Goal: Navigation & Orientation: Find specific page/section

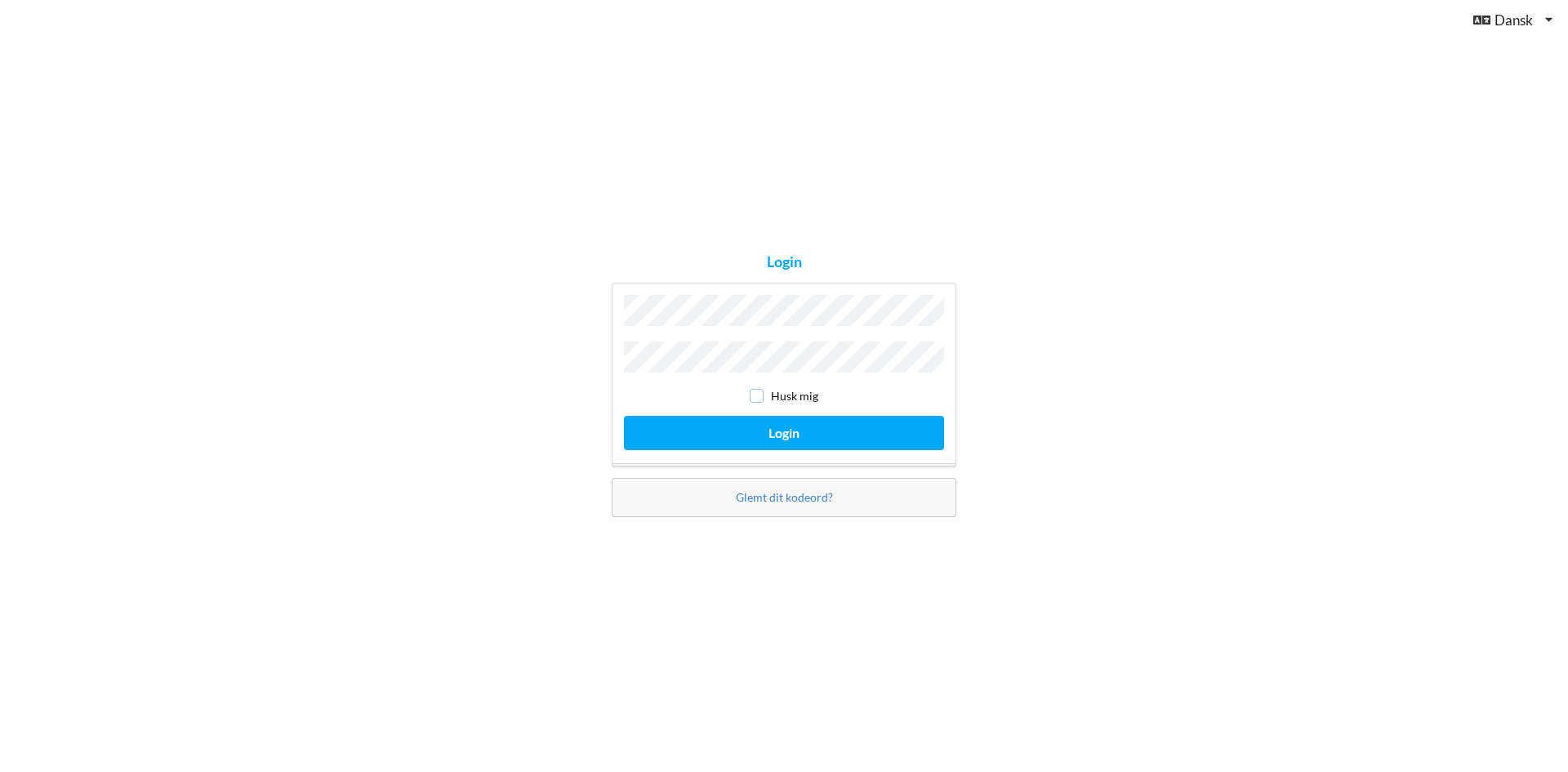
click at [760, 393] on input "checkbox" at bounding box center [756, 396] width 14 height 14
checkbox input "true"
click at [764, 425] on button "Login" at bounding box center [784, 432] width 320 height 33
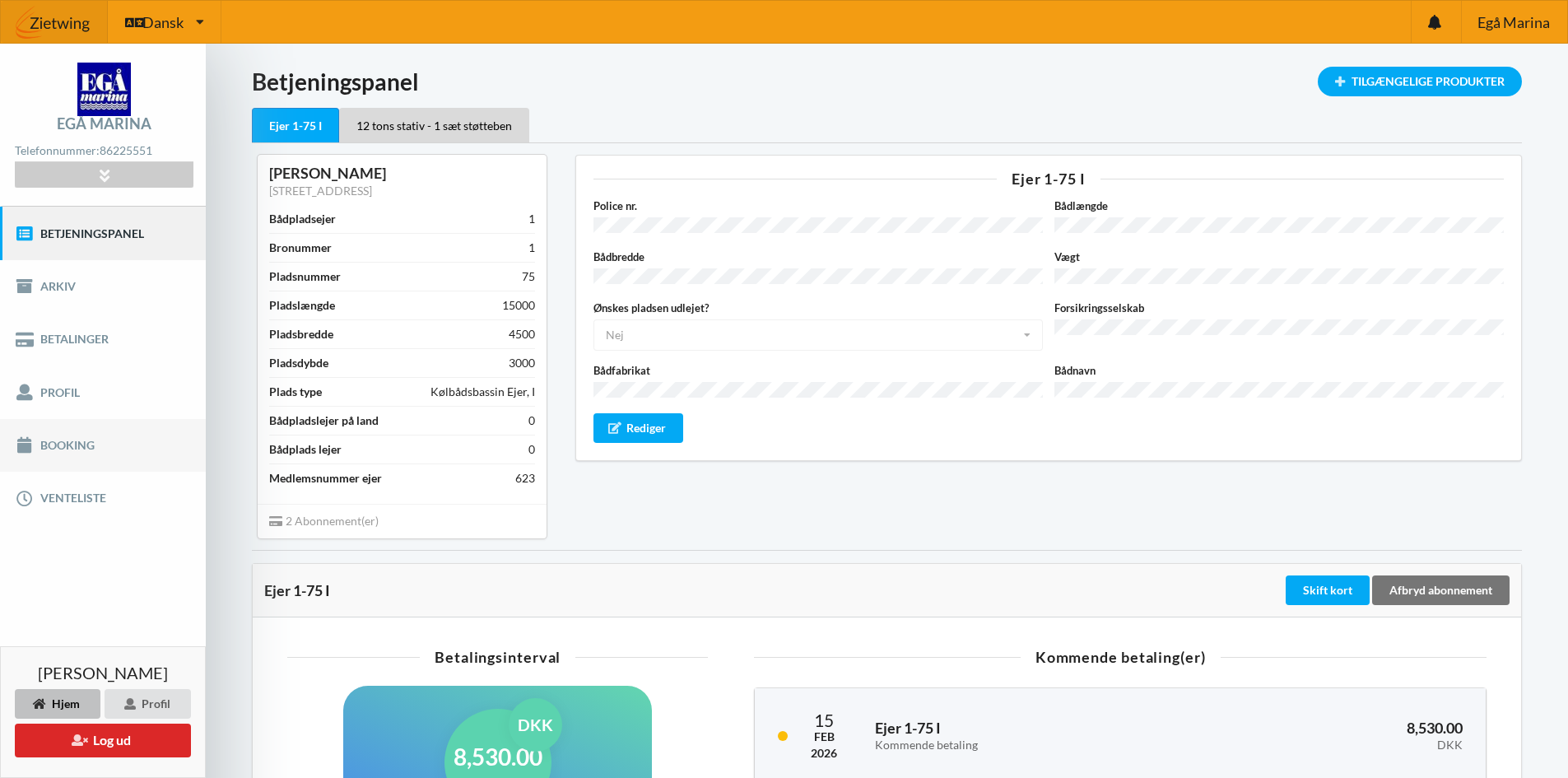
click at [53, 444] on link "Booking" at bounding box center [102, 444] width 206 height 52
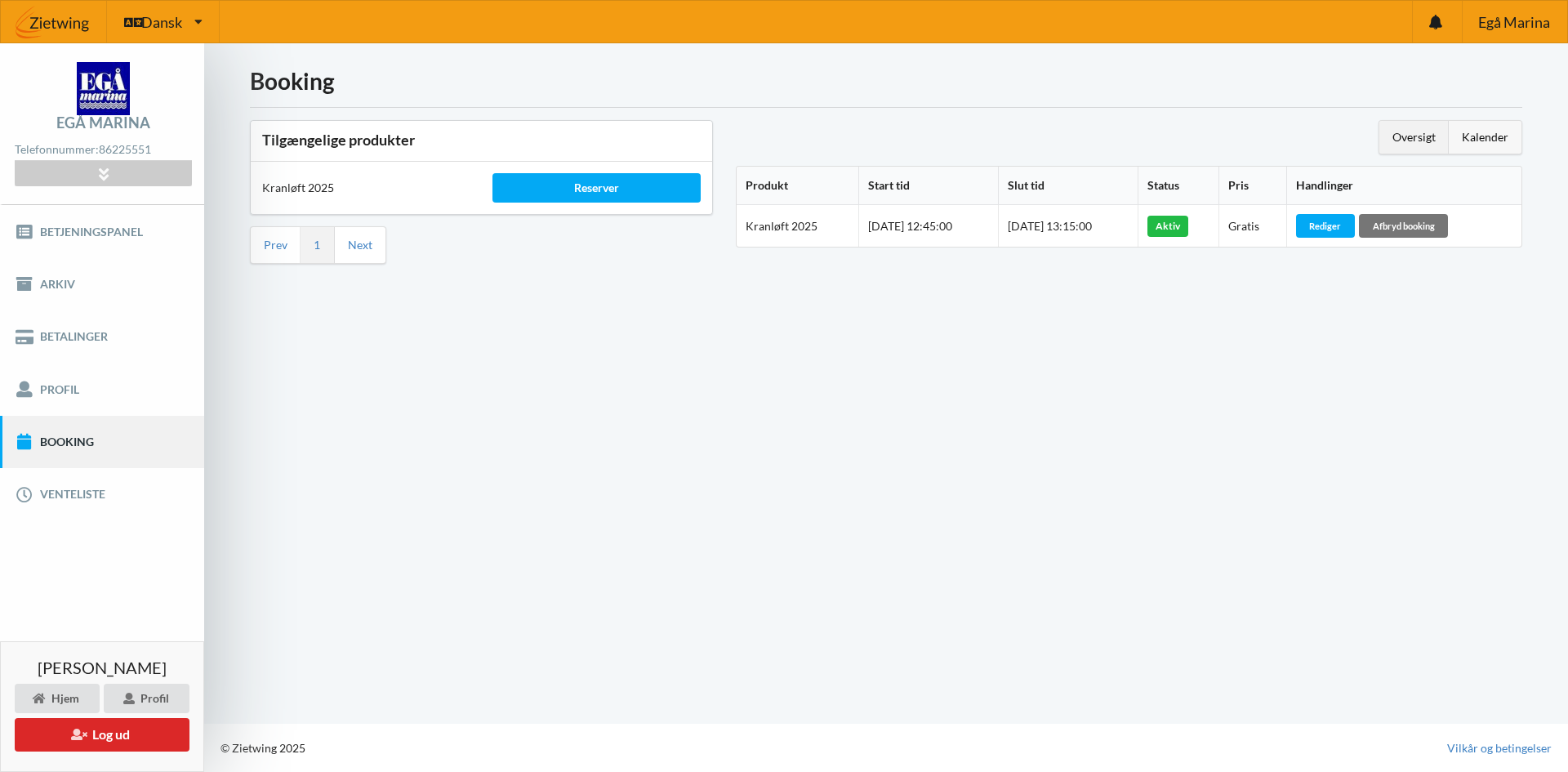
click at [1483, 132] on div "Kalender" at bounding box center [1485, 137] width 72 height 32
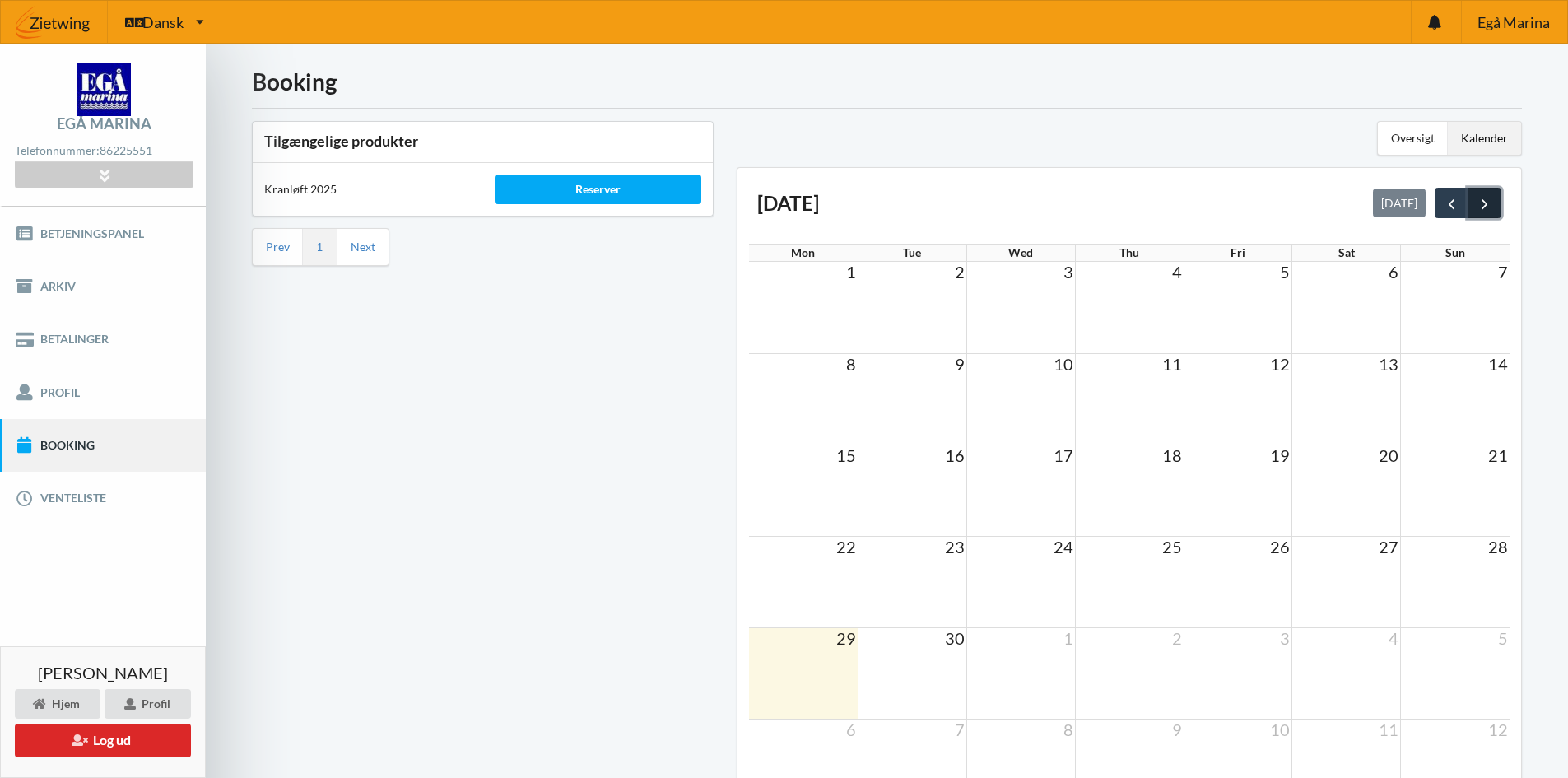
click at [1486, 202] on span "next" at bounding box center [1485, 204] width 18 height 18
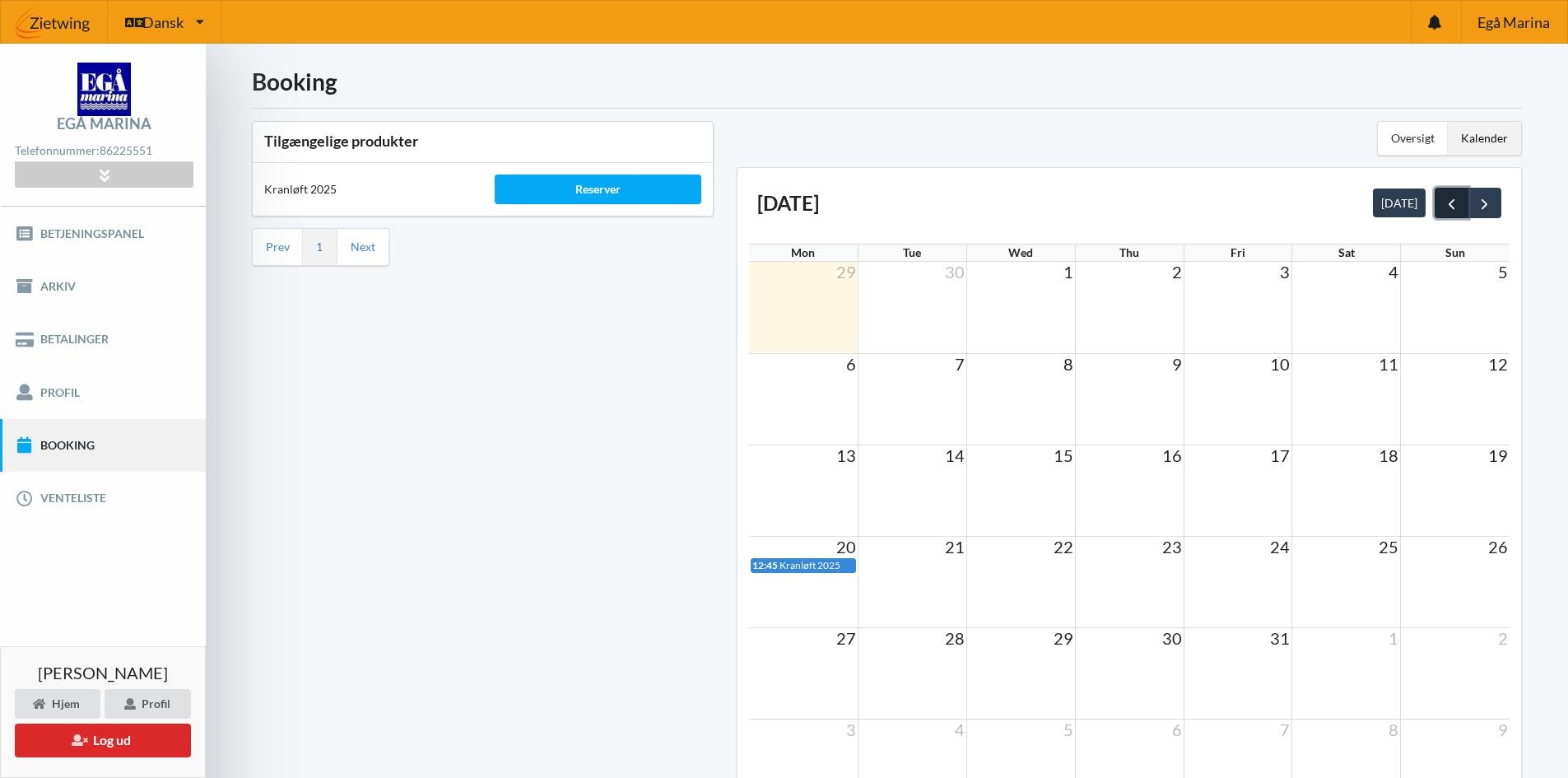
click at [1447, 204] on span "prev" at bounding box center [1452, 204] width 18 height 18
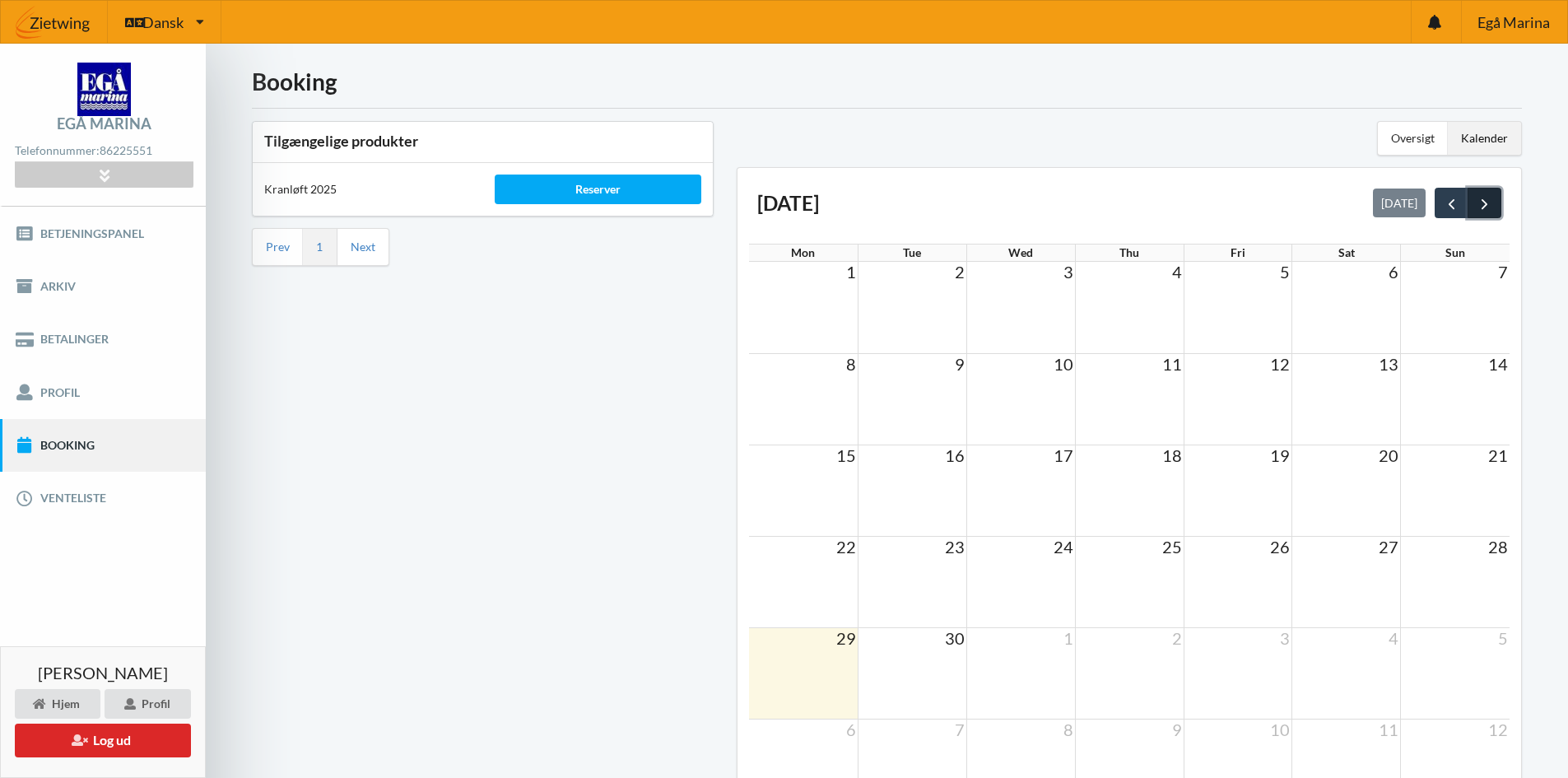
click at [1485, 203] on span "next" at bounding box center [1485, 204] width 18 height 18
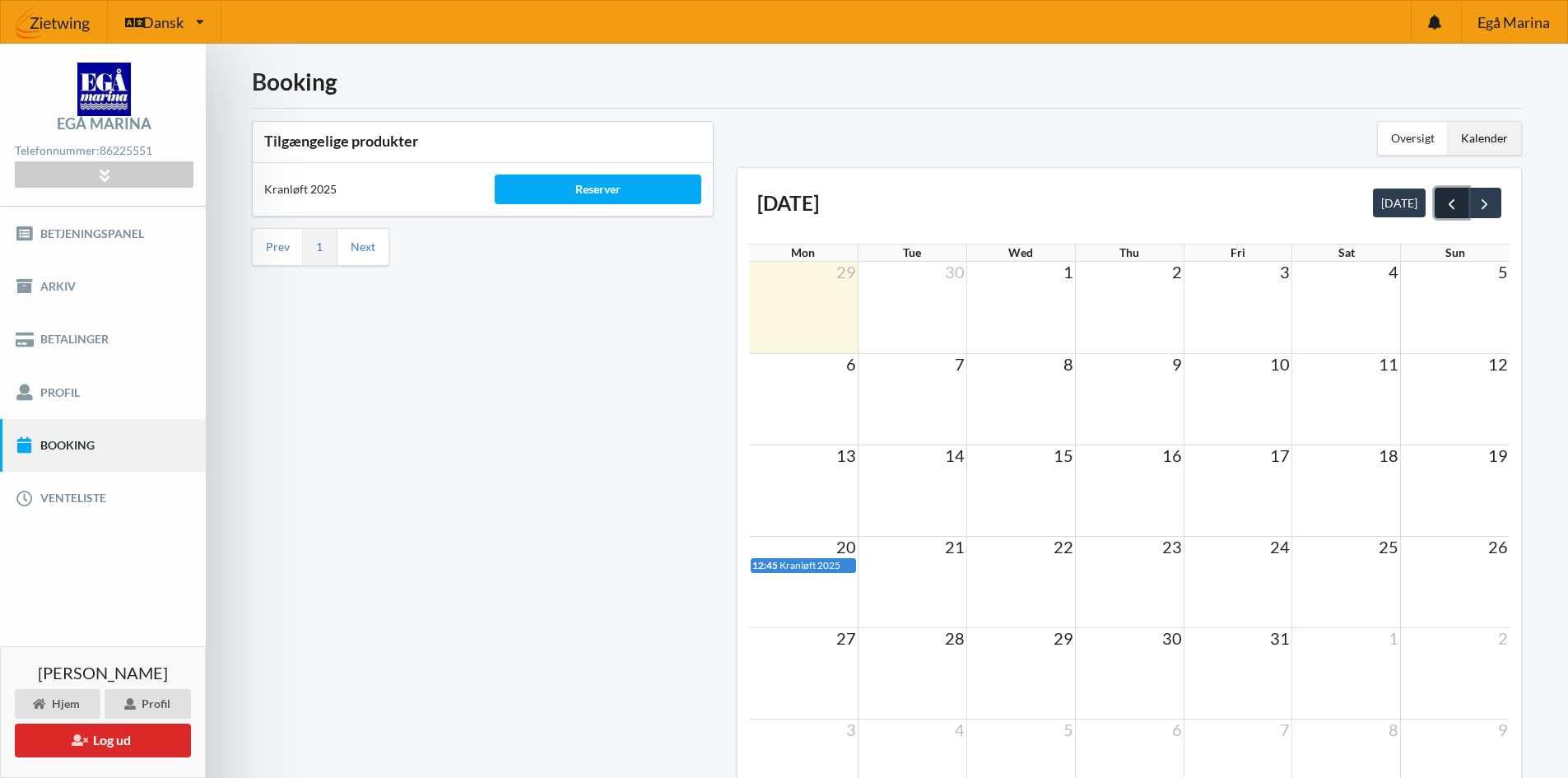
click at [1449, 202] on span "prev" at bounding box center [1452, 204] width 18 height 18
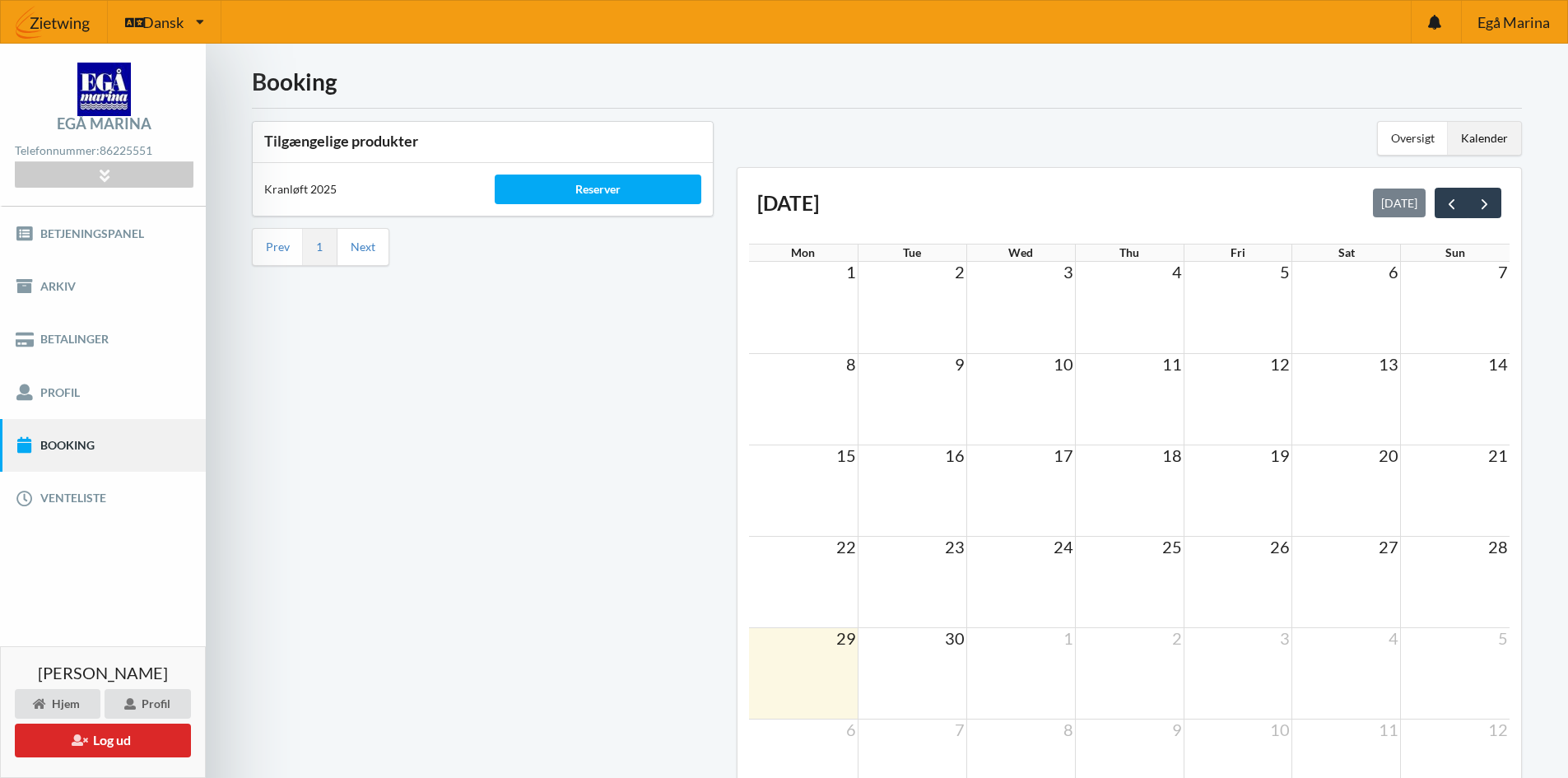
click at [916, 672] on td at bounding box center [912, 673] width 108 height 92
click at [829, 668] on td at bounding box center [804, 673] width 108 height 92
click at [936, 663] on td at bounding box center [912, 673] width 108 height 92
click at [937, 642] on td "30" at bounding box center [912, 637] width 108 height 21
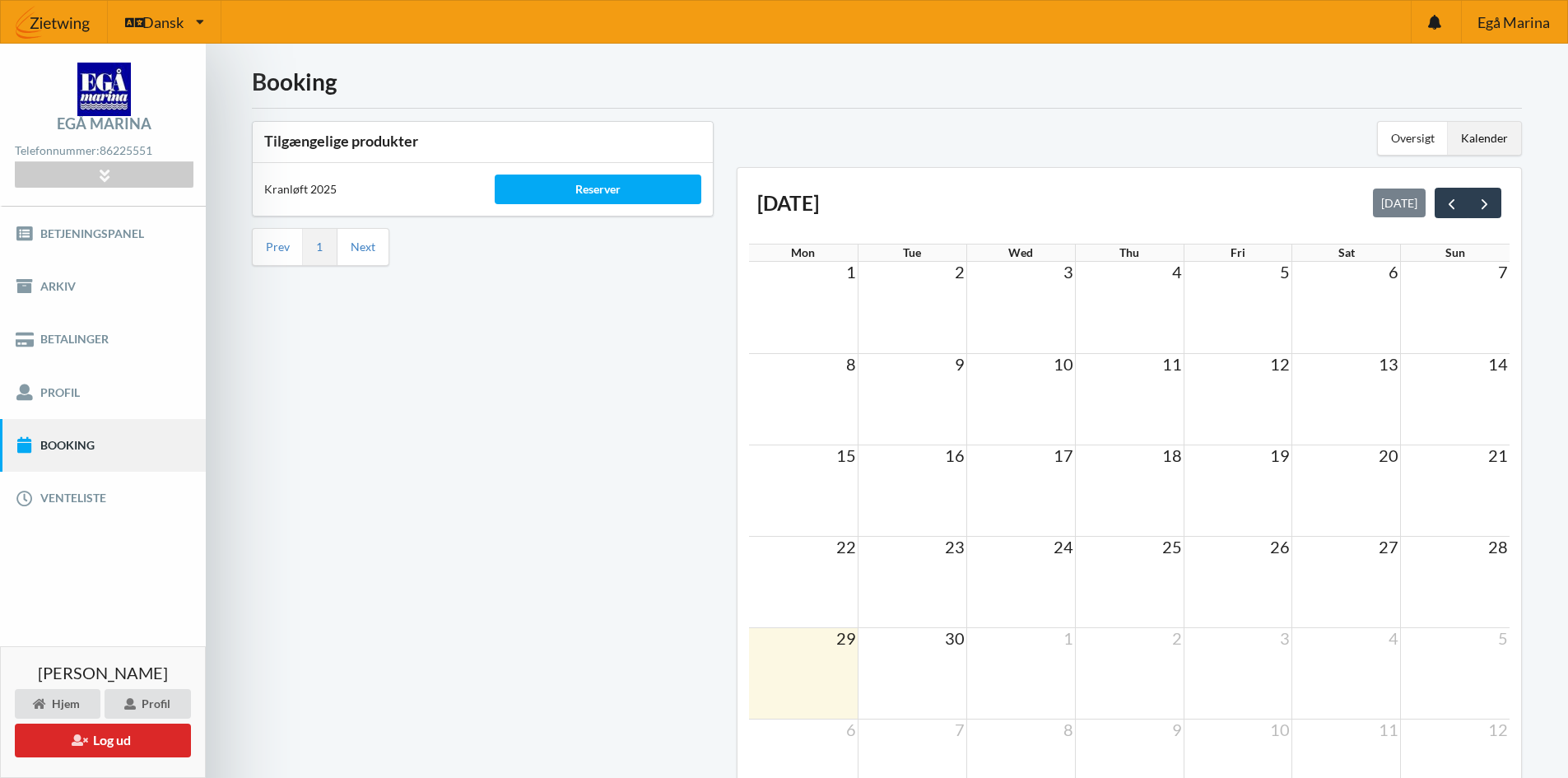
click at [1485, 135] on div "Kalender" at bounding box center [1484, 138] width 73 height 32
click at [1405, 141] on div "Oversigt" at bounding box center [1412, 138] width 70 height 32
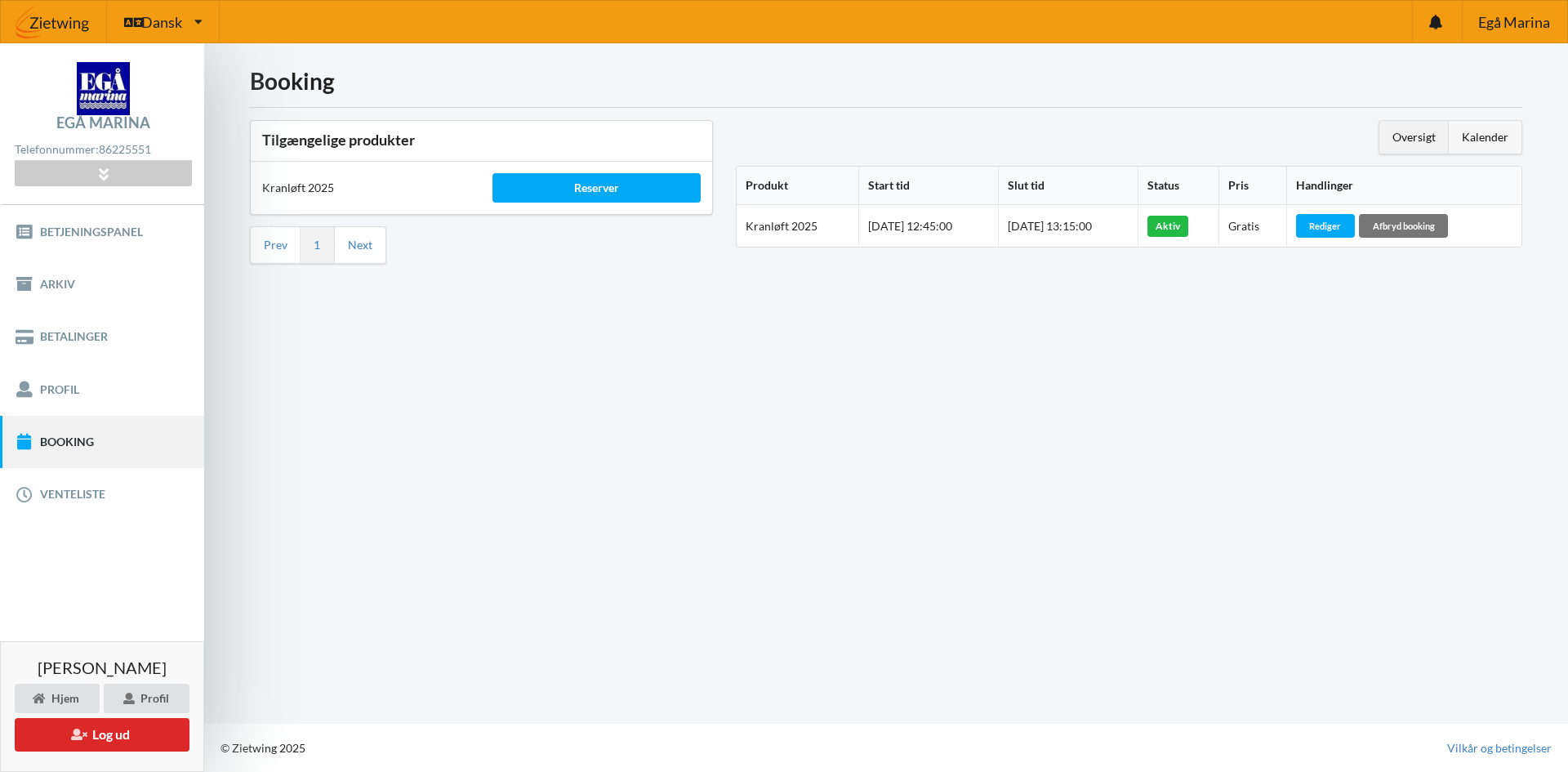
click at [1483, 136] on div "Kalender" at bounding box center [1485, 137] width 72 height 32
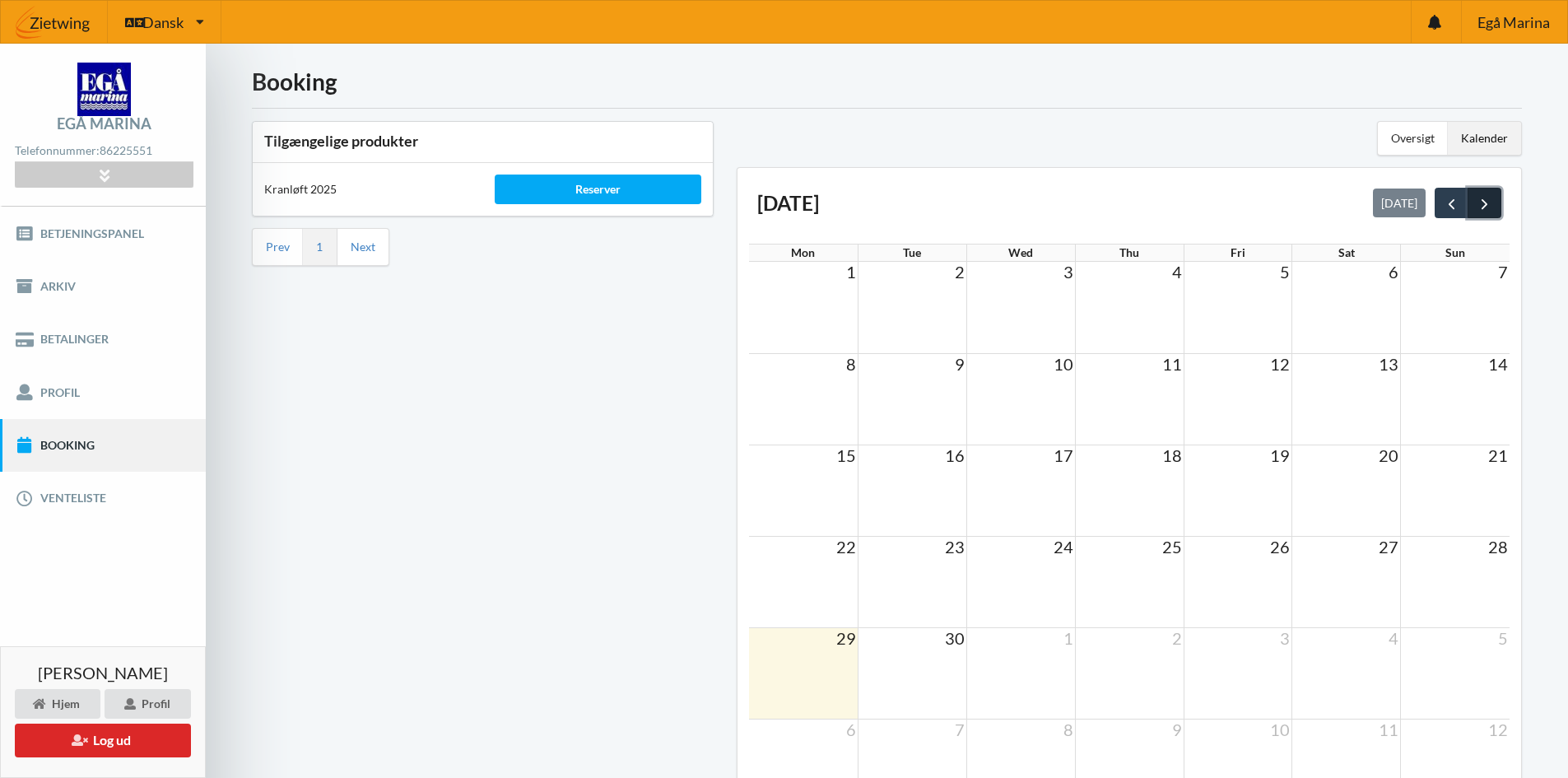
click at [1486, 197] on span "next" at bounding box center [1485, 204] width 18 height 18
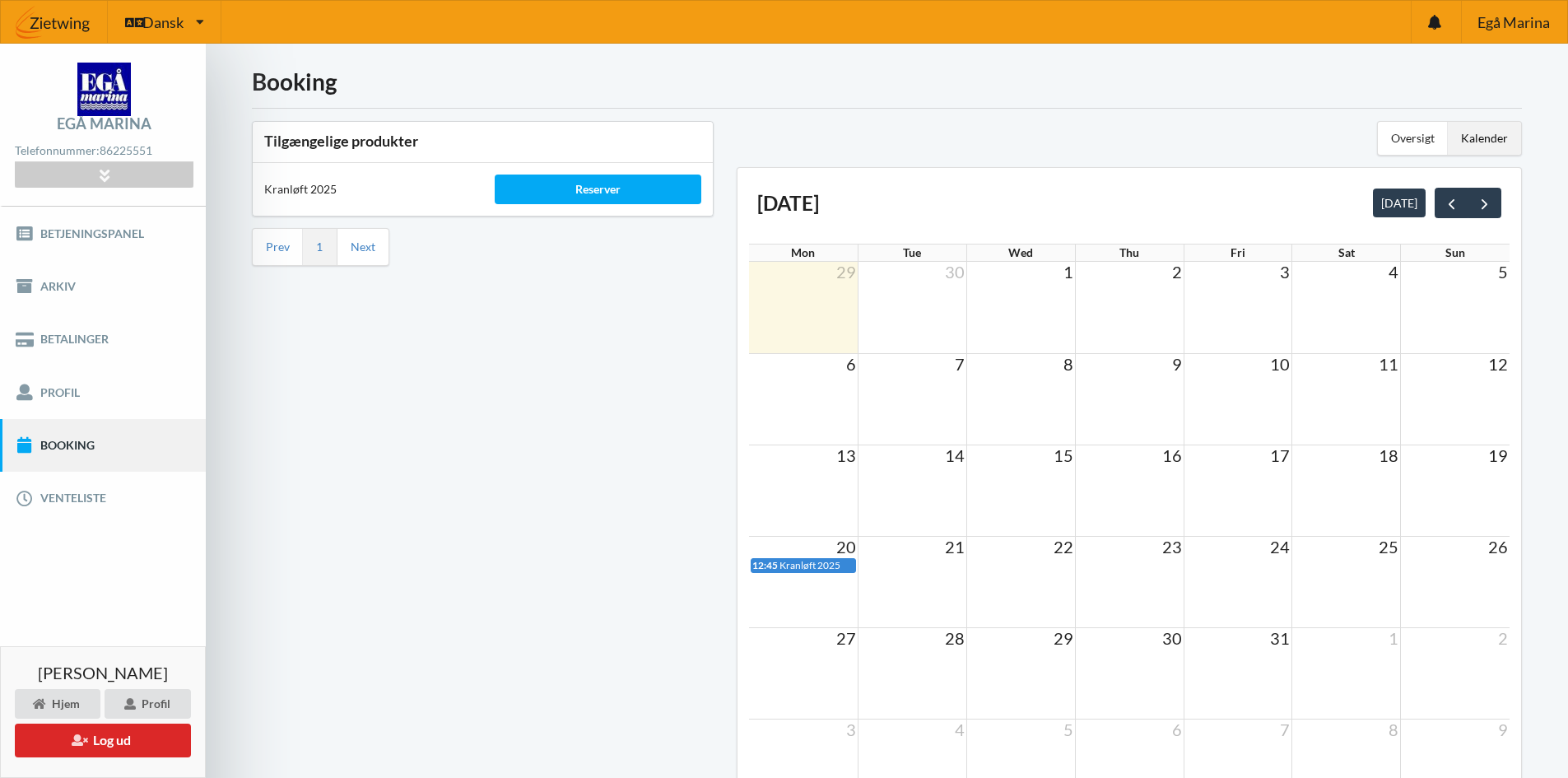
click at [781, 298] on td at bounding box center [804, 307] width 108 height 92
click at [1018, 302] on td at bounding box center [1020, 307] width 108 height 92
click at [1121, 300] on td at bounding box center [1130, 307] width 108 height 92
click at [1250, 296] on td at bounding box center [1238, 307] width 108 height 92
click at [930, 589] on td at bounding box center [912, 581] width 108 height 92
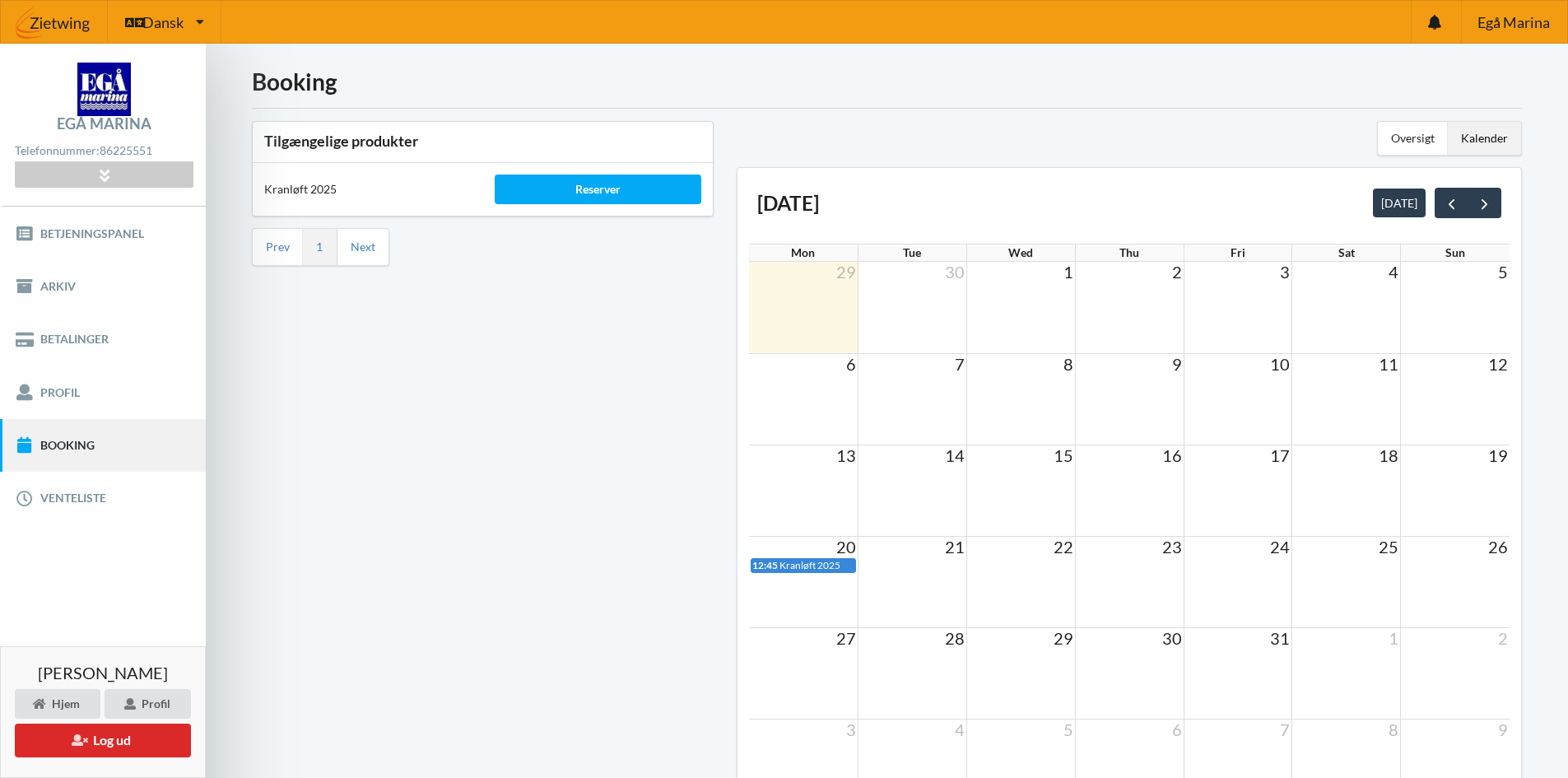
click at [1036, 581] on td at bounding box center [1020, 581] width 108 height 92
click at [1030, 499] on td at bounding box center [1020, 489] width 108 height 92
click at [892, 492] on td at bounding box center [912, 489] width 108 height 92
click at [1135, 482] on td at bounding box center [1130, 489] width 108 height 92
click at [935, 399] on td at bounding box center [912, 399] width 108 height 92
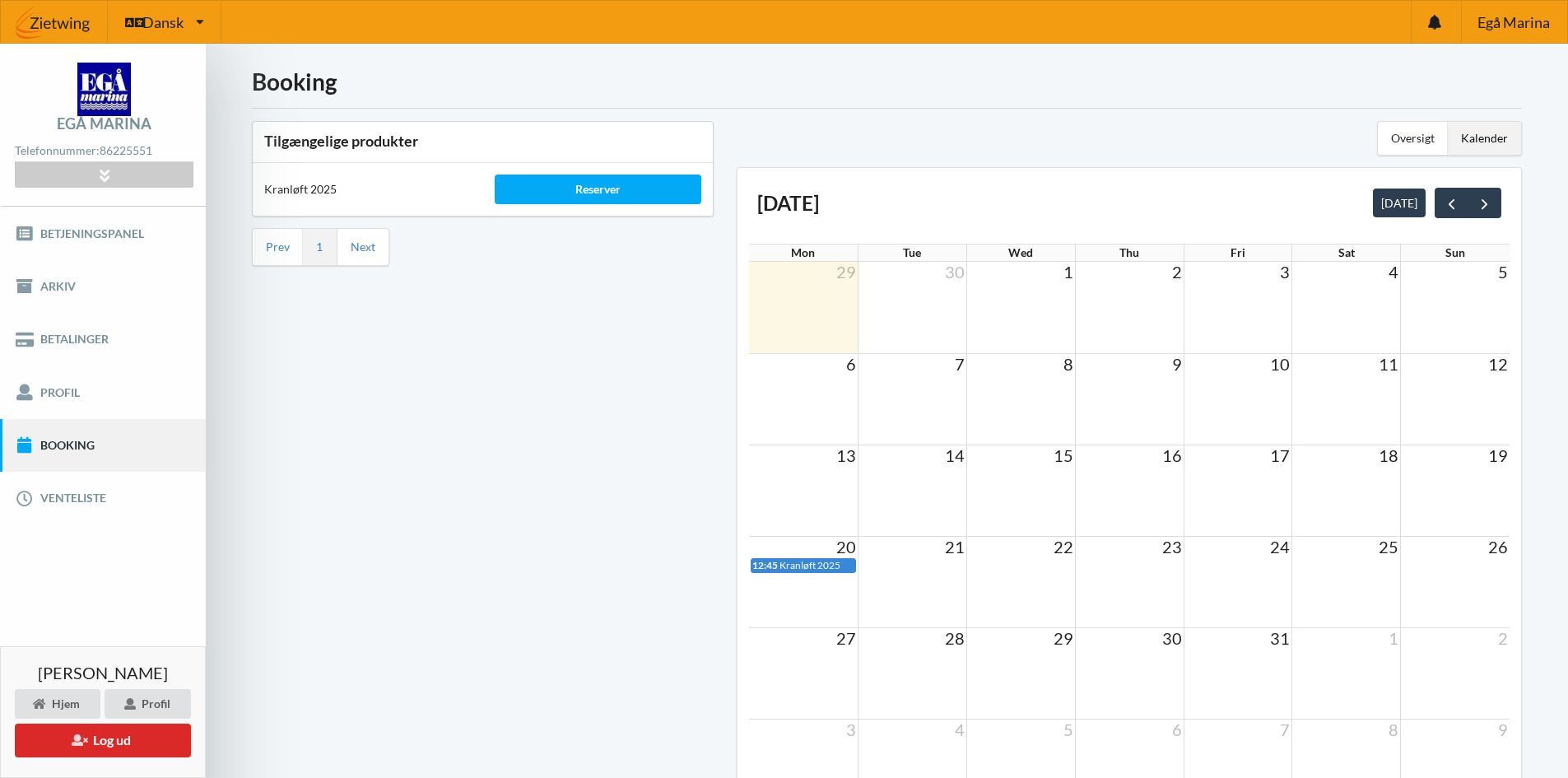
click at [907, 593] on td at bounding box center [912, 581] width 108 height 92
click at [1019, 582] on td at bounding box center [1020, 581] width 108 height 92
click at [1141, 572] on td at bounding box center [1130, 565] width 108 height 18
click at [1259, 560] on td at bounding box center [1238, 565] width 108 height 18
click at [1353, 561] on td at bounding box center [1346, 565] width 108 height 18
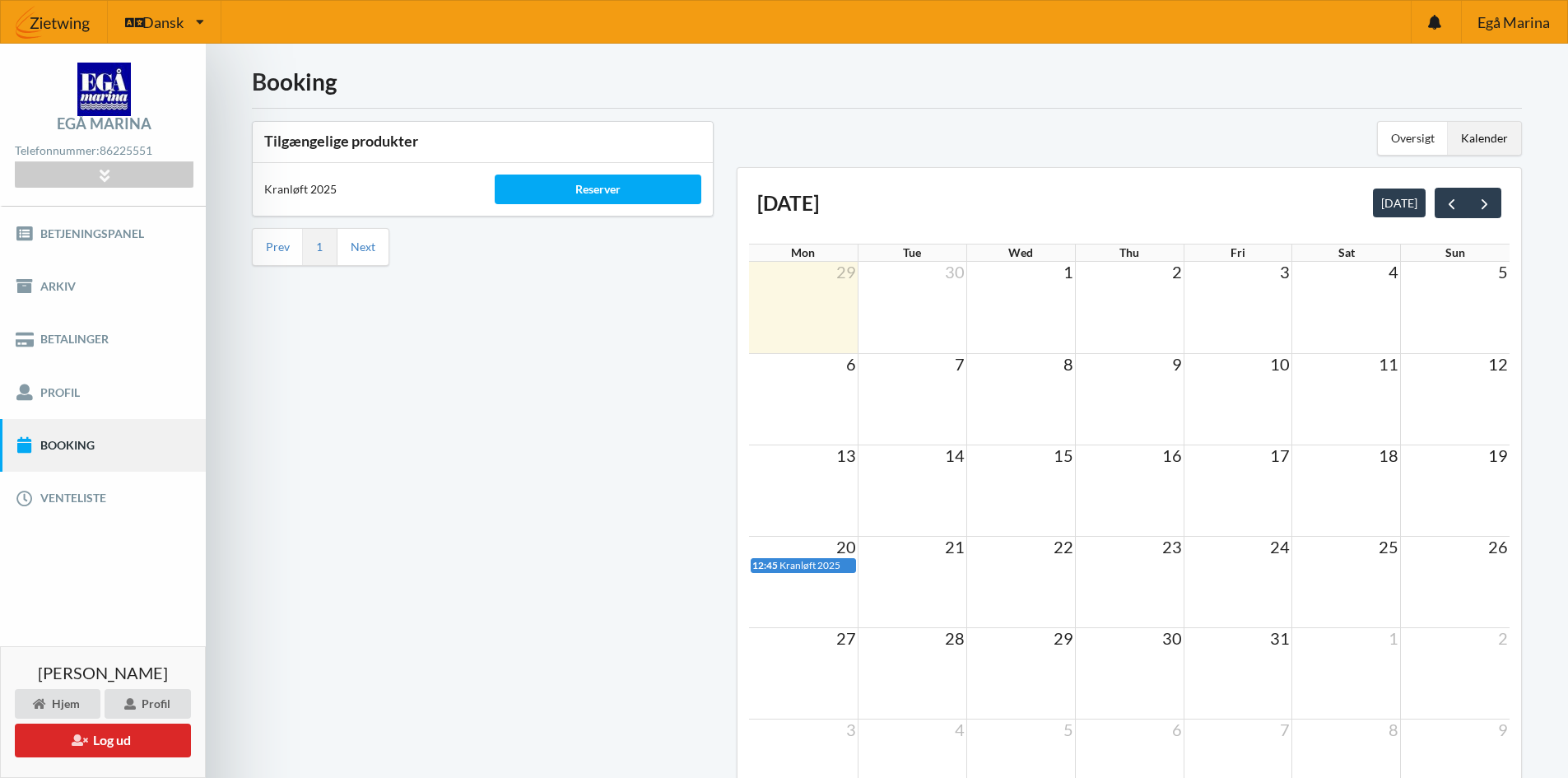
click at [1439, 556] on td at bounding box center [1456, 565] width 108 height 18
click at [808, 656] on td at bounding box center [804, 673] width 108 height 92
click at [898, 670] on td at bounding box center [912, 673] width 108 height 92
click at [1014, 669] on td at bounding box center [1020, 673] width 108 height 92
click at [1156, 664] on td at bounding box center [1130, 673] width 108 height 92
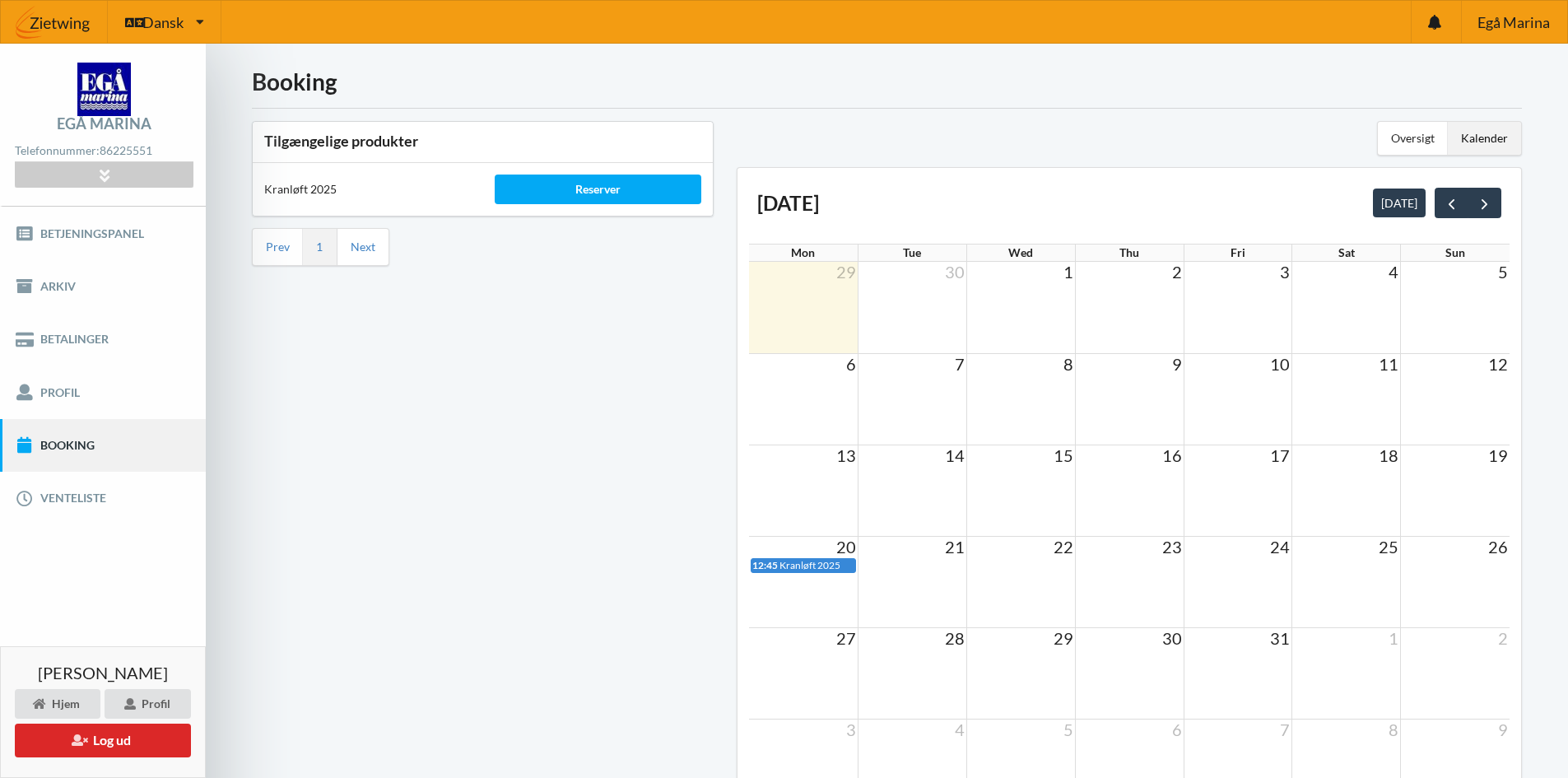
click at [1251, 663] on td at bounding box center [1238, 673] width 108 height 92
click at [1487, 198] on span "next" at bounding box center [1485, 204] width 18 height 18
click at [809, 408] on td at bounding box center [804, 399] width 108 height 92
click at [915, 394] on td at bounding box center [912, 399] width 108 height 92
click at [1045, 408] on td at bounding box center [1020, 399] width 108 height 92
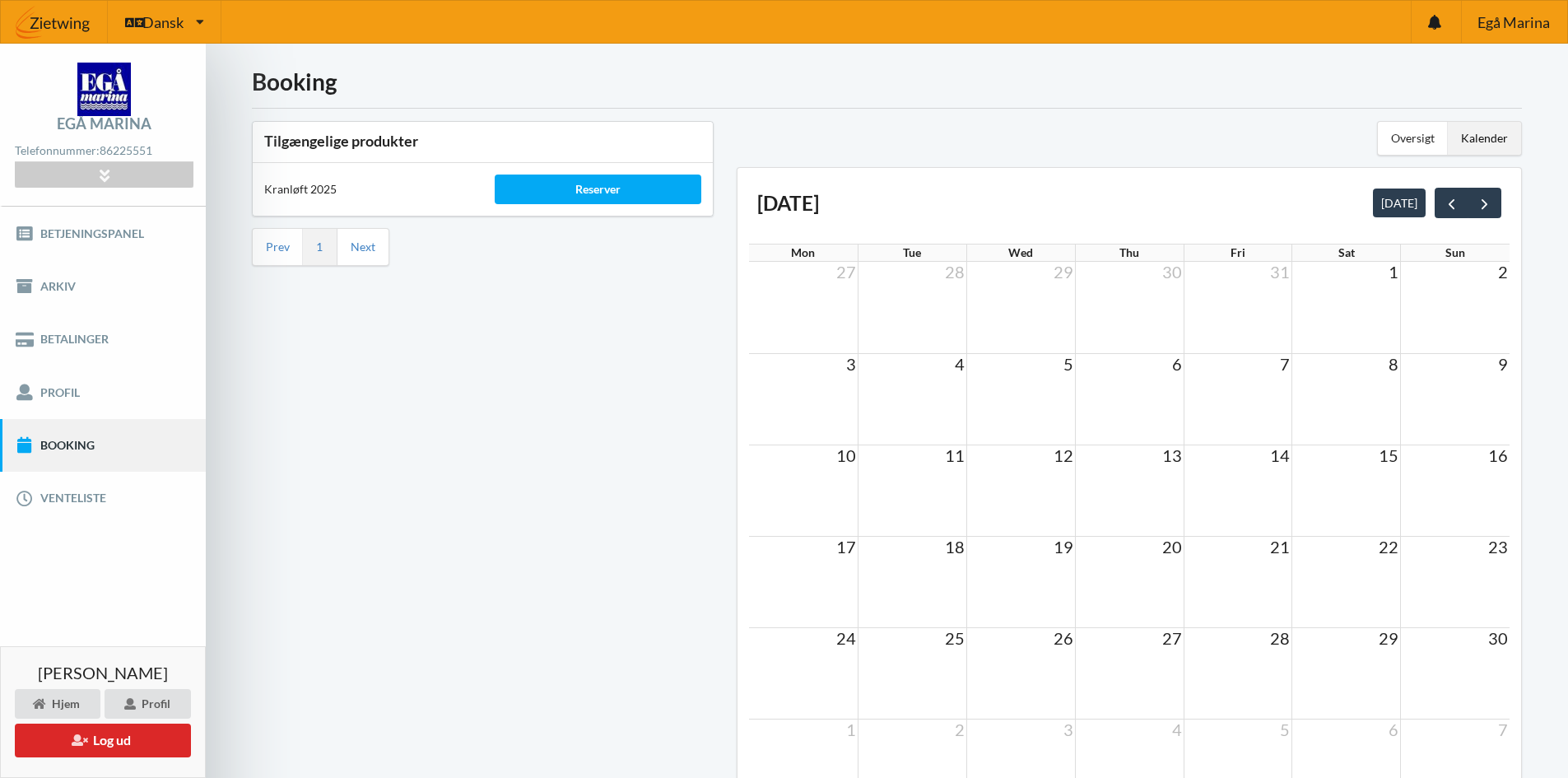
drag, startPoint x: 1144, startPoint y: 404, endPoint x: 1242, endPoint y: 394, distance: 98.5
click at [1145, 404] on td at bounding box center [1130, 399] width 108 height 92
click at [1247, 393] on td at bounding box center [1238, 399] width 108 height 92
click at [1376, 391] on td at bounding box center [1346, 399] width 108 height 92
drag, startPoint x: 1426, startPoint y: 465, endPoint x: 1280, endPoint y: 490, distance: 148.1
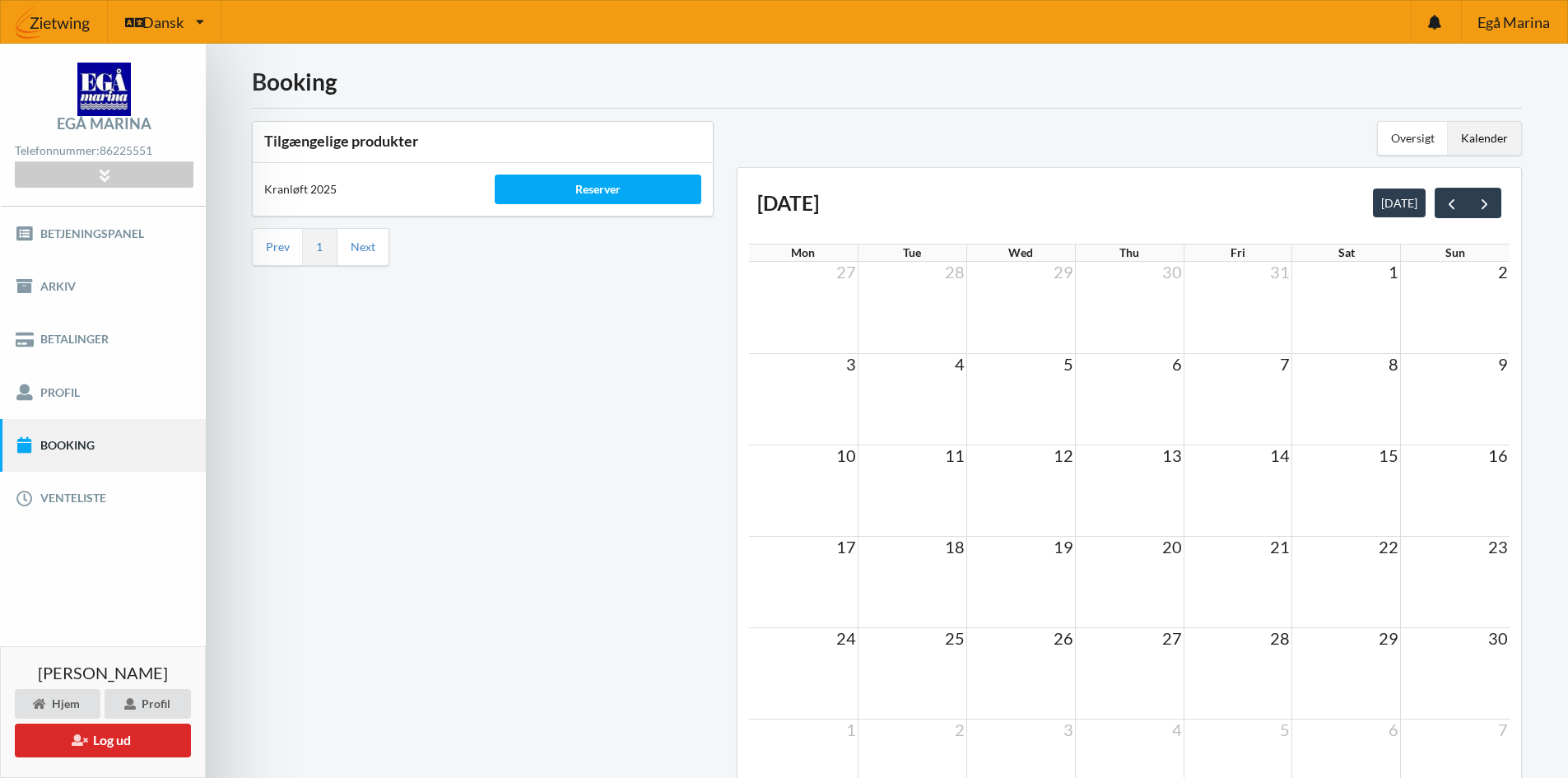
click at [1410, 466] on div "10 11 12 13 14 15 16" at bounding box center [1130, 455] width 760 height 23
drag, startPoint x: 1276, startPoint y: 491, endPoint x: 1172, endPoint y: 500, distance: 104.4
click at [1260, 499] on td at bounding box center [1238, 489] width 108 height 92
click at [1154, 502] on td at bounding box center [1130, 489] width 108 height 92
drag, startPoint x: 1080, startPoint y: 500, endPoint x: 996, endPoint y: 501, distance: 84.0
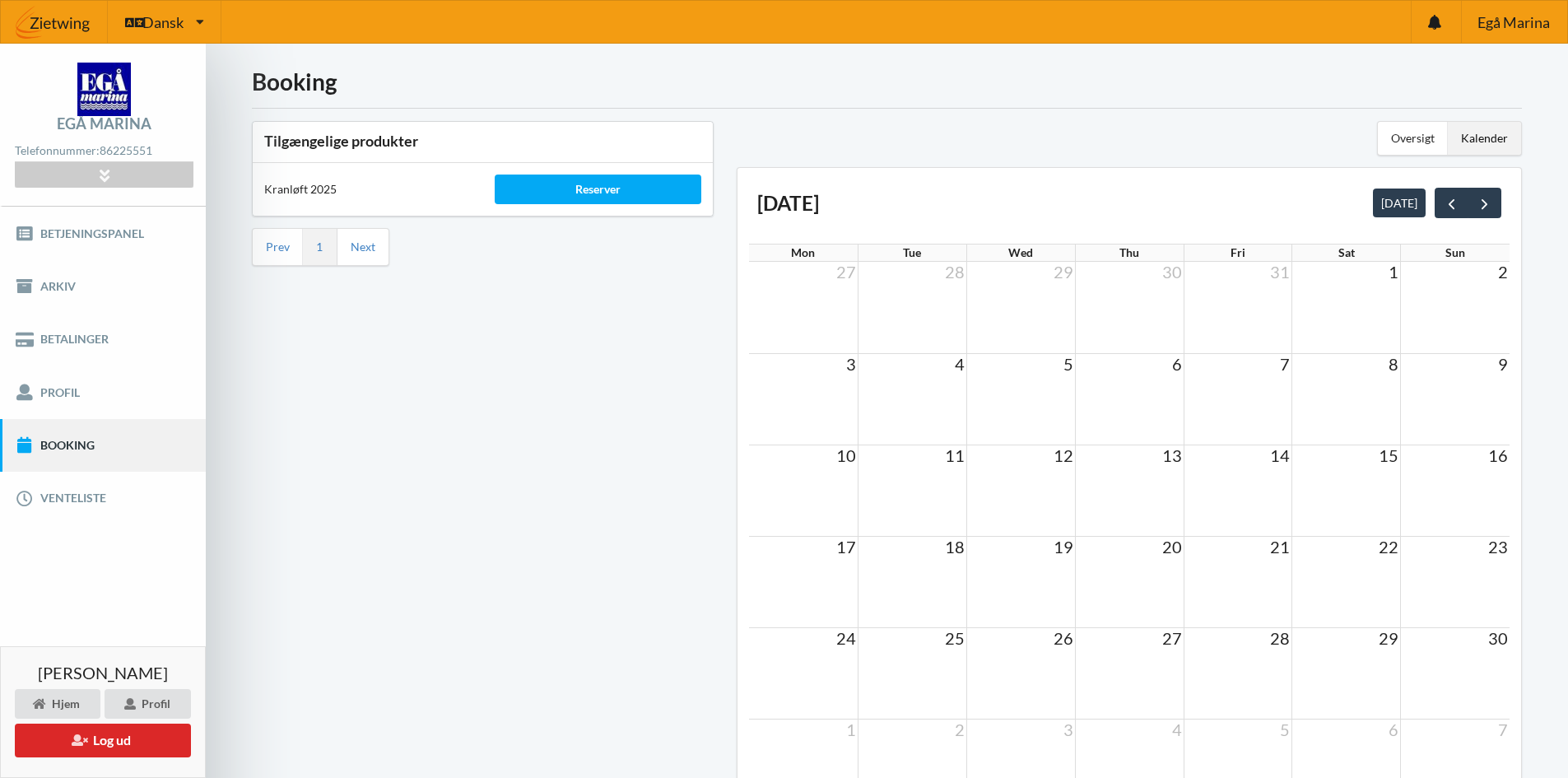
click at [1056, 504] on tr at bounding box center [1130, 489] width 760 height 92
click at [931, 511] on td at bounding box center [912, 489] width 108 height 92
click at [981, 600] on td at bounding box center [1020, 581] width 108 height 92
drag, startPoint x: 991, startPoint y: 606, endPoint x: 1101, endPoint y: 599, distance: 110.2
click at [1066, 612] on td at bounding box center [1020, 581] width 108 height 92
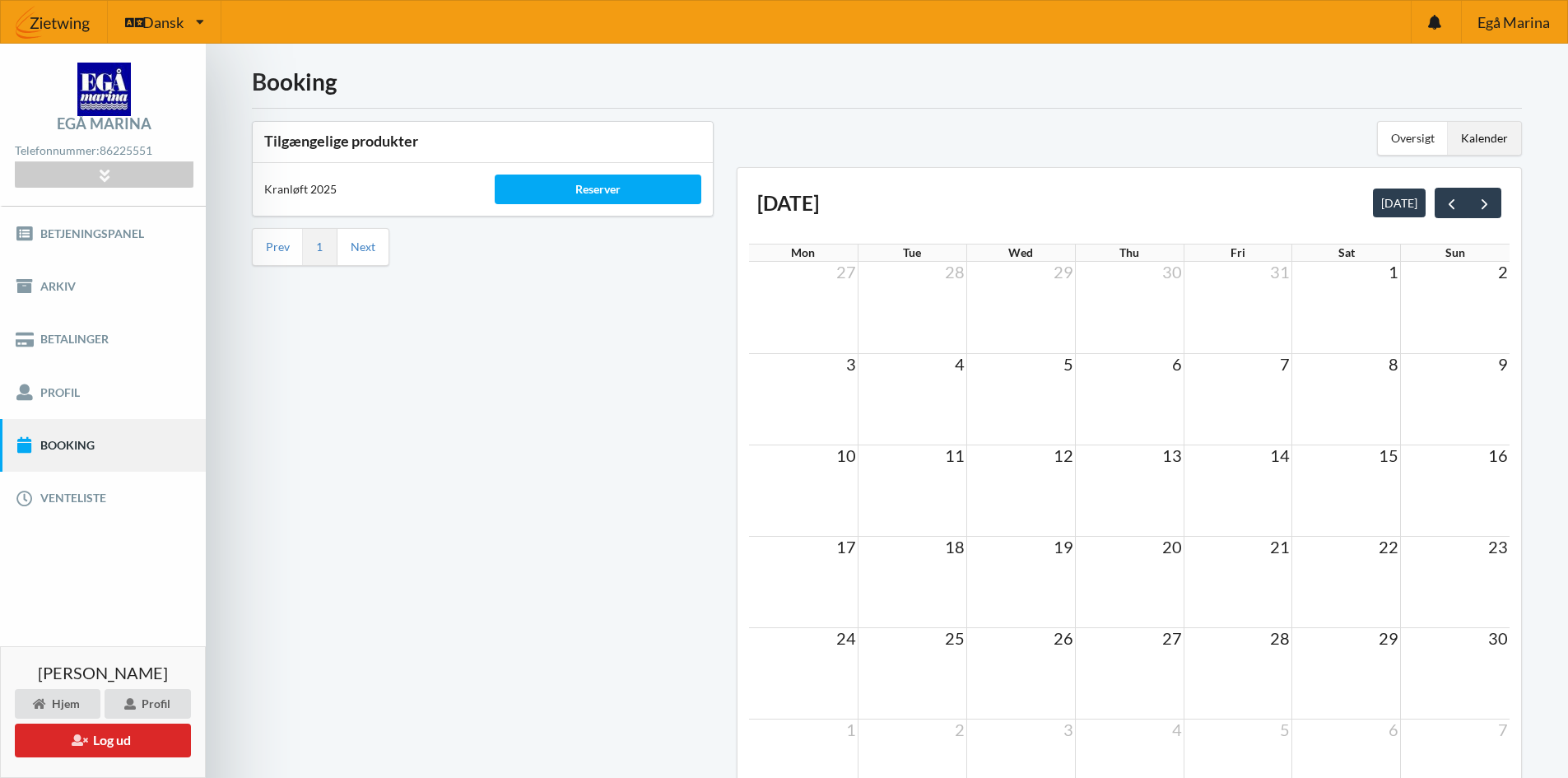
drag, startPoint x: 1112, startPoint y: 599, endPoint x: 611, endPoint y: 599, distance: 501.0
click at [1049, 616] on tr at bounding box center [1130, 581] width 760 height 92
click at [486, 569] on div "Tilgængelige produkter Kranløft 2025 Reserver Prev 1 Next" at bounding box center [483, 478] width 485 height 738
click at [65, 497] on link "Venteliste" at bounding box center [102, 497] width 206 height 52
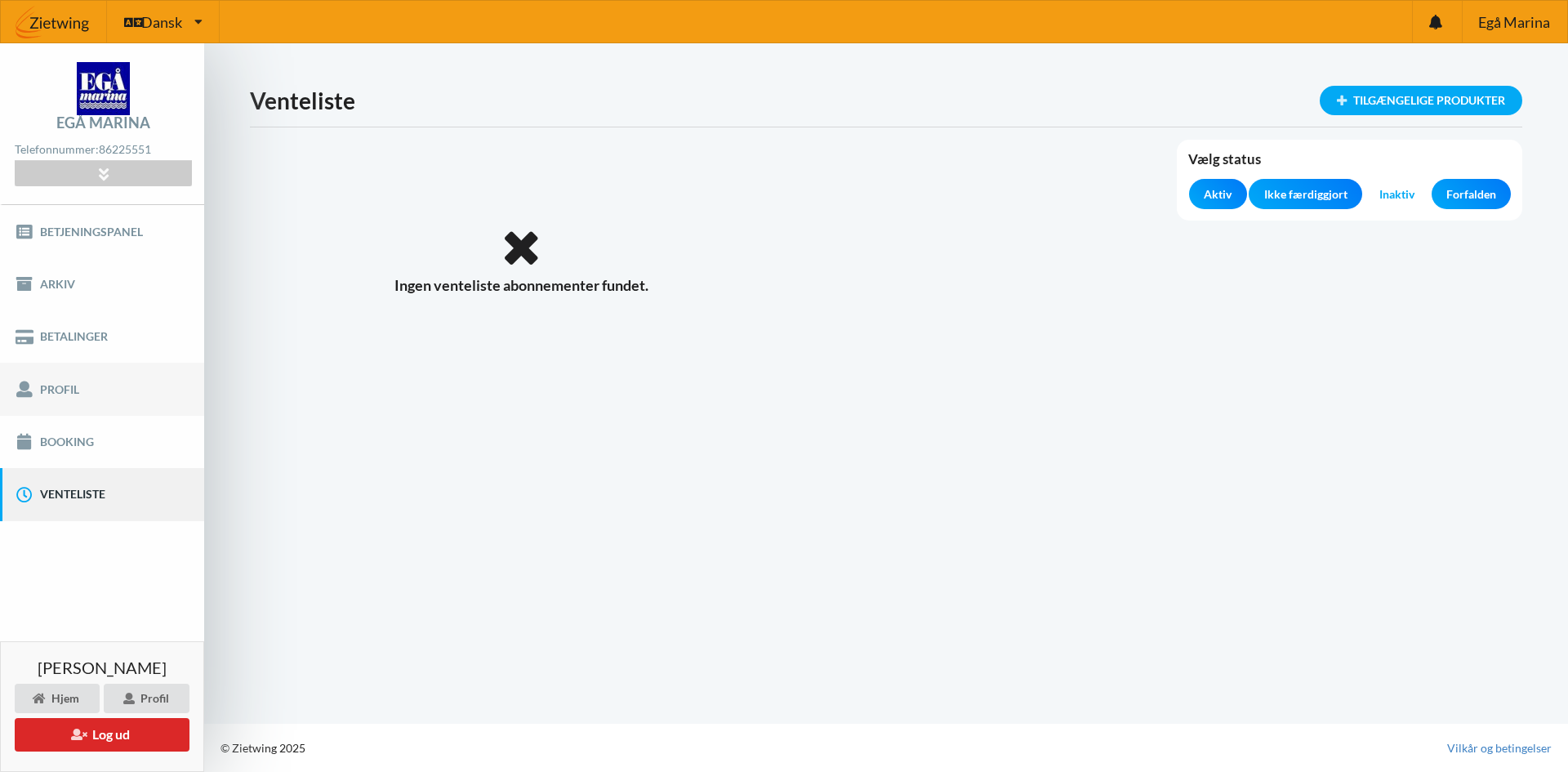
click at [64, 391] on link "Profil" at bounding box center [102, 388] width 204 height 52
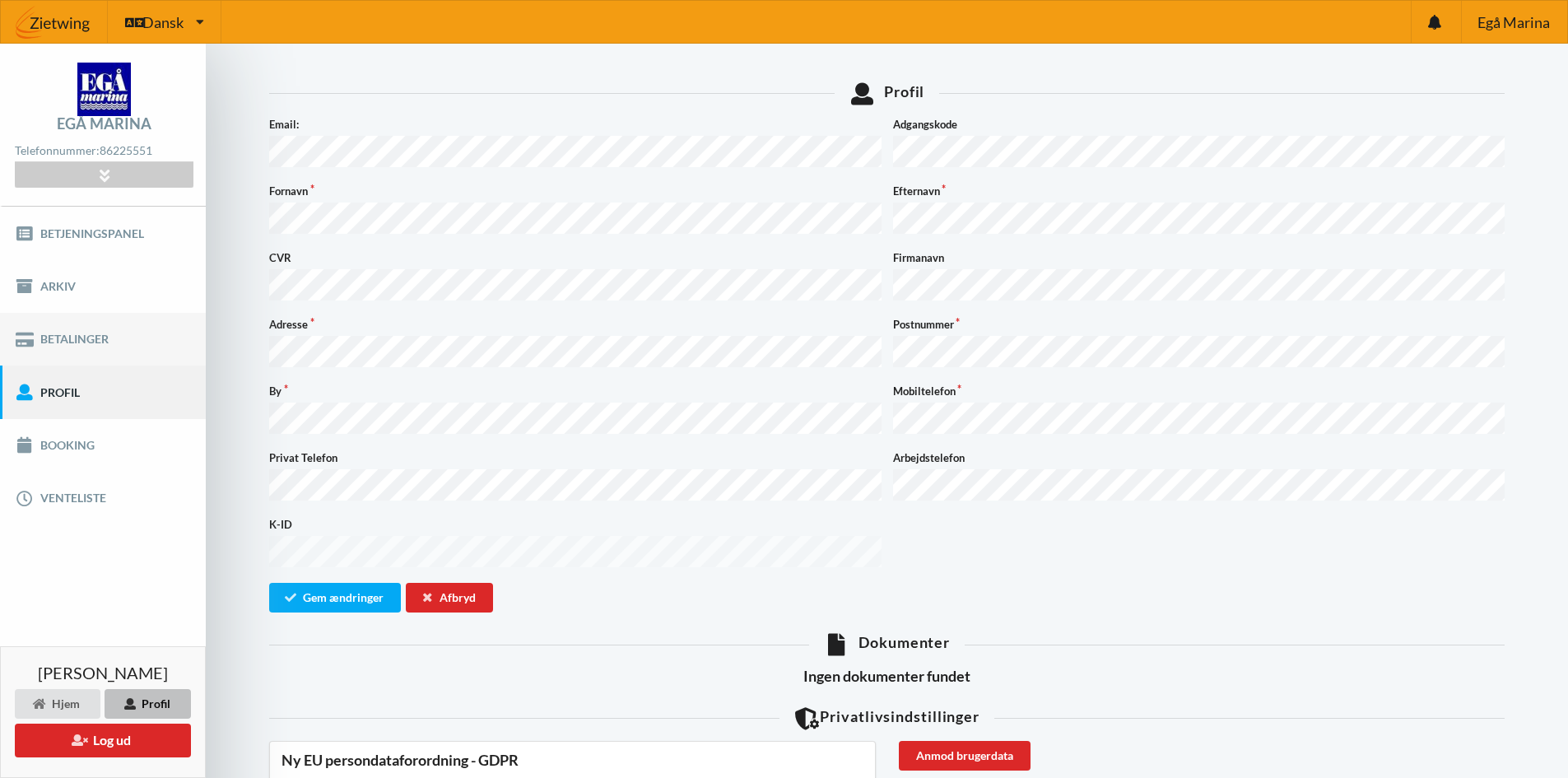
click at [76, 339] on link "Betalinger" at bounding box center [102, 339] width 206 height 52
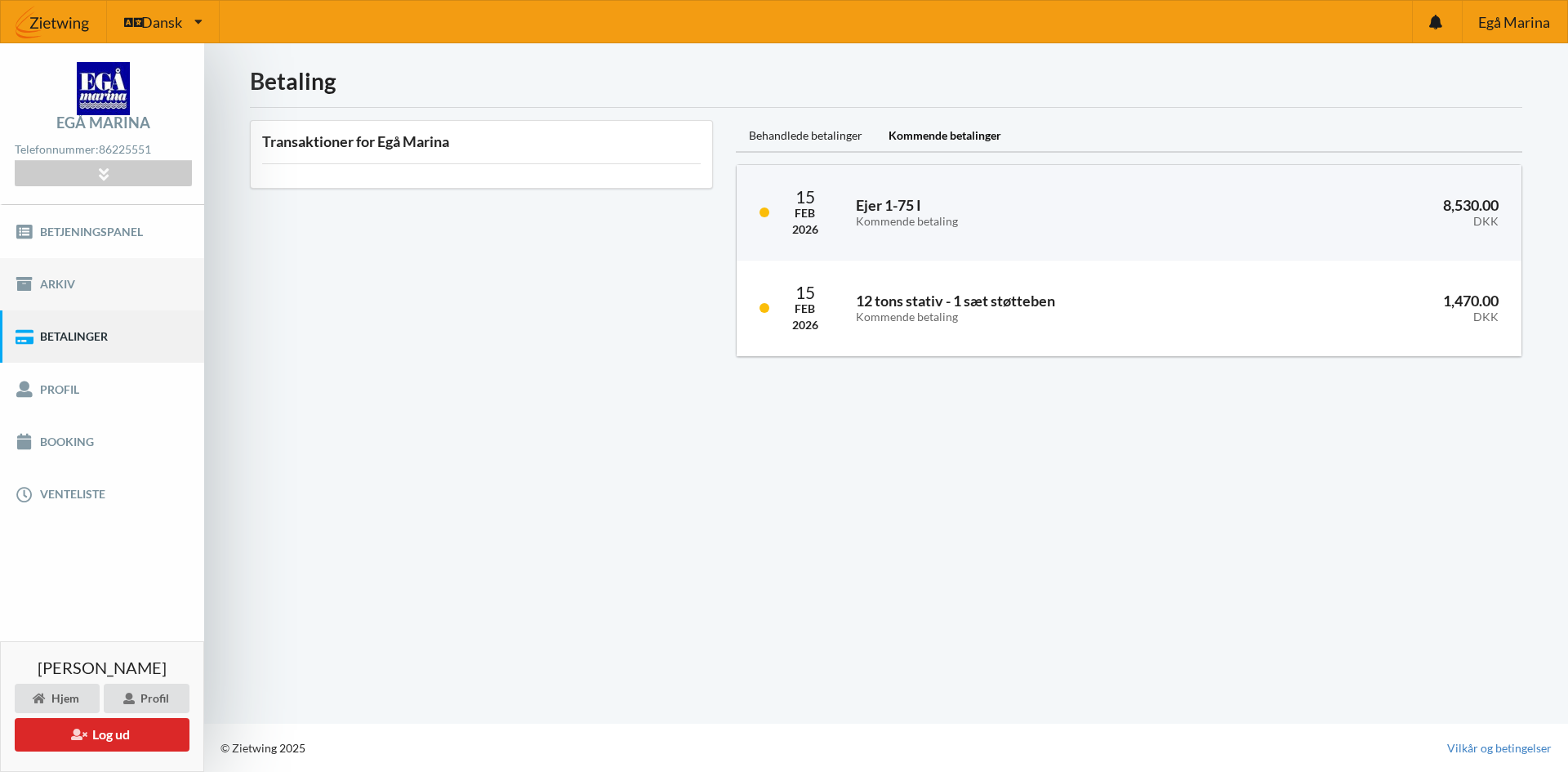
click at [62, 279] on link "Arkiv" at bounding box center [102, 283] width 204 height 52
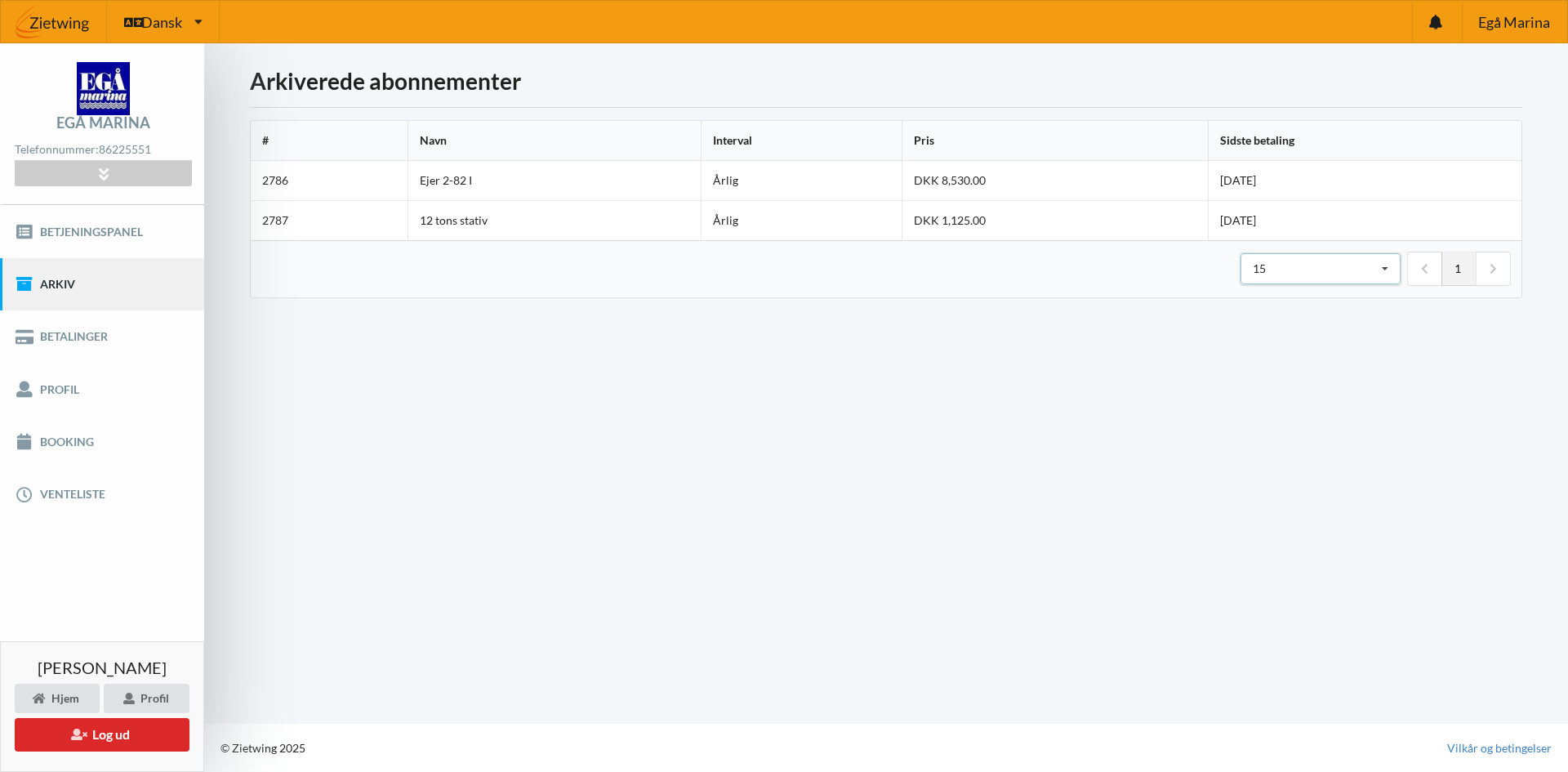
click at [1385, 263] on icon at bounding box center [1384, 269] width 24 height 30
click at [1494, 268] on icon at bounding box center [1494, 269] width 8 height 12
click at [1420, 268] on icon at bounding box center [1424, 269] width 8 height 12
click at [1464, 271] on link "1" at bounding box center [1458, 268] width 34 height 34
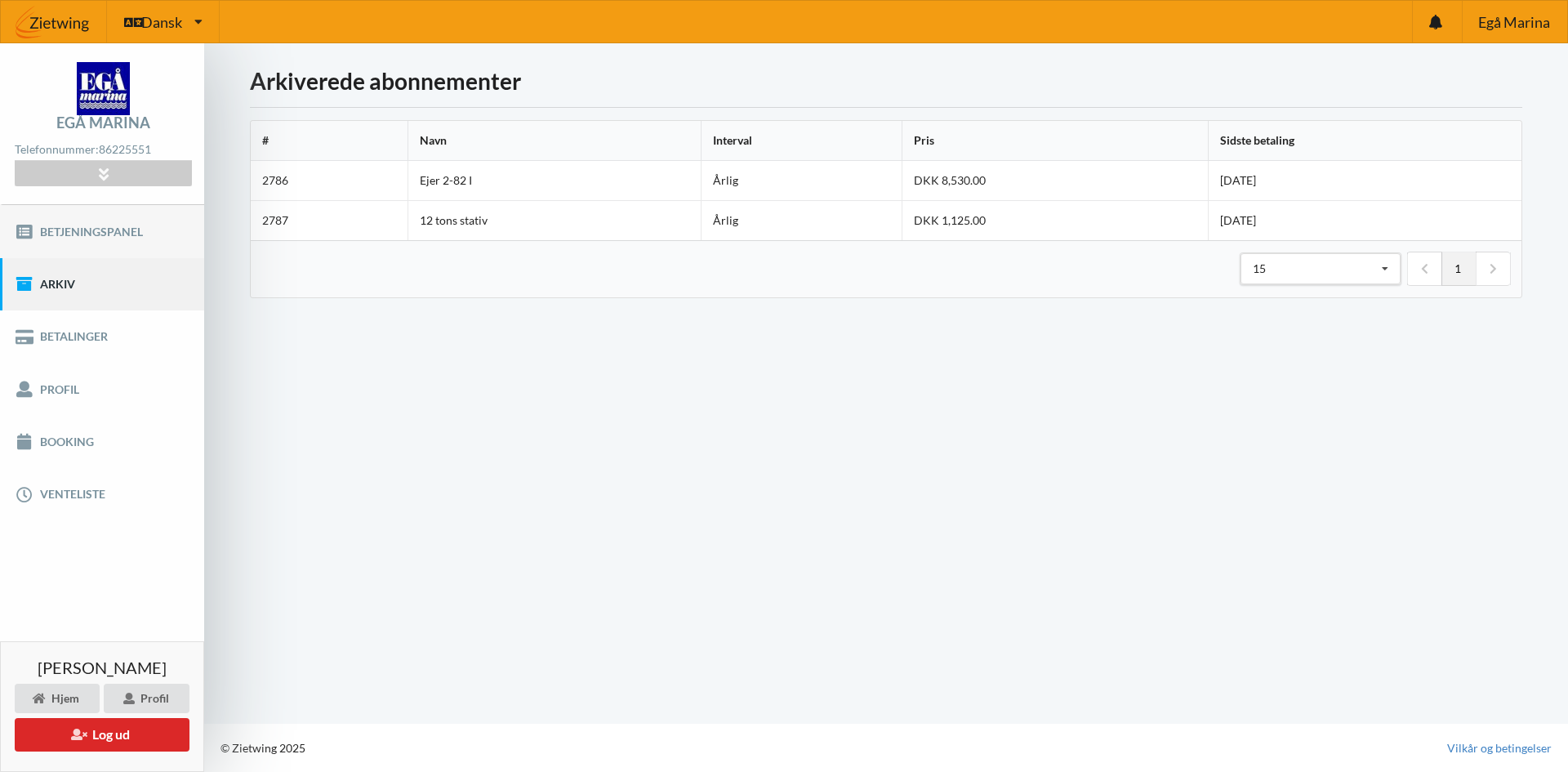
click at [96, 234] on link "Betjeningspanel" at bounding box center [102, 231] width 204 height 52
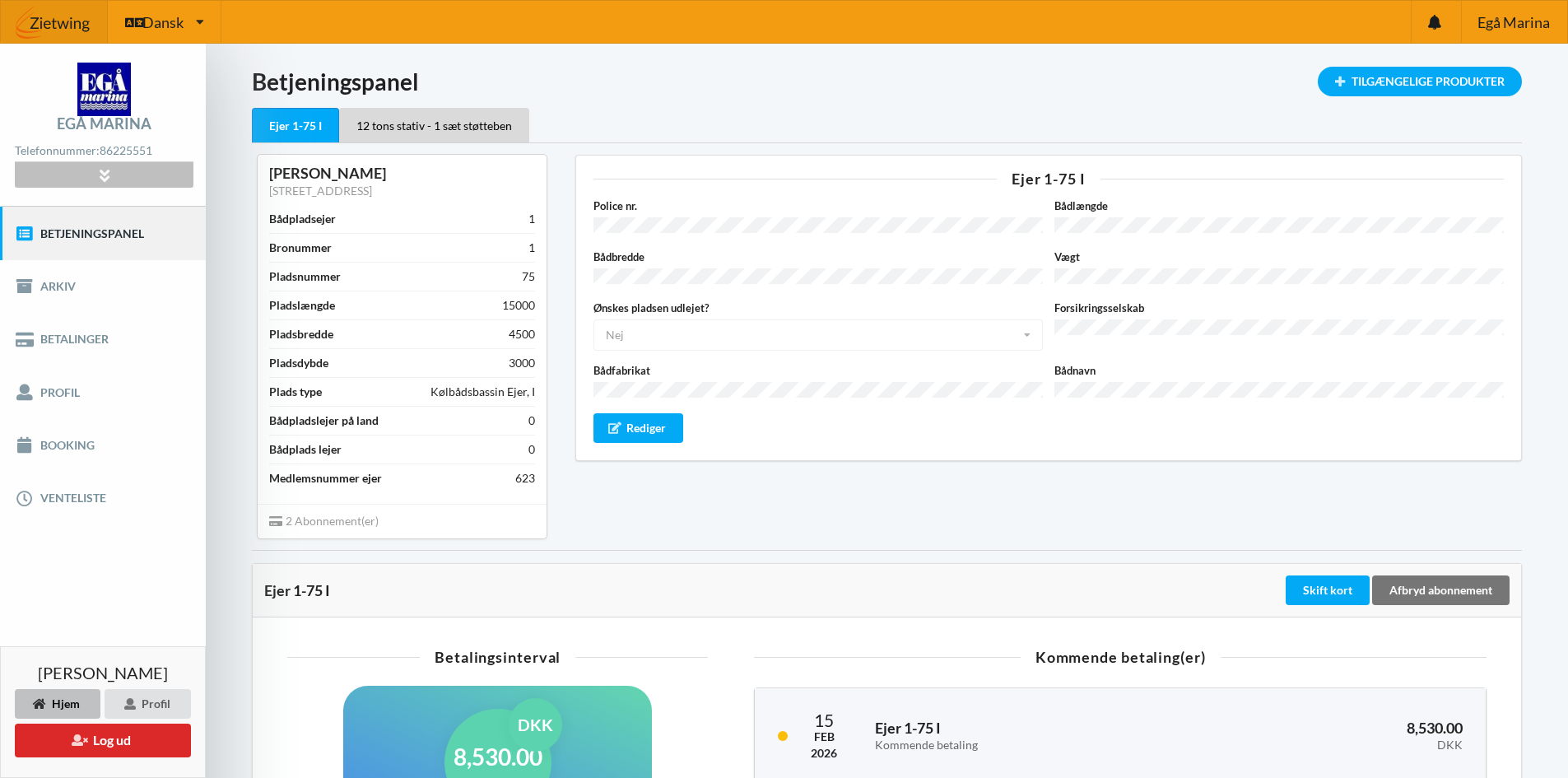
click at [102, 168] on icon at bounding box center [103, 175] width 19 height 14
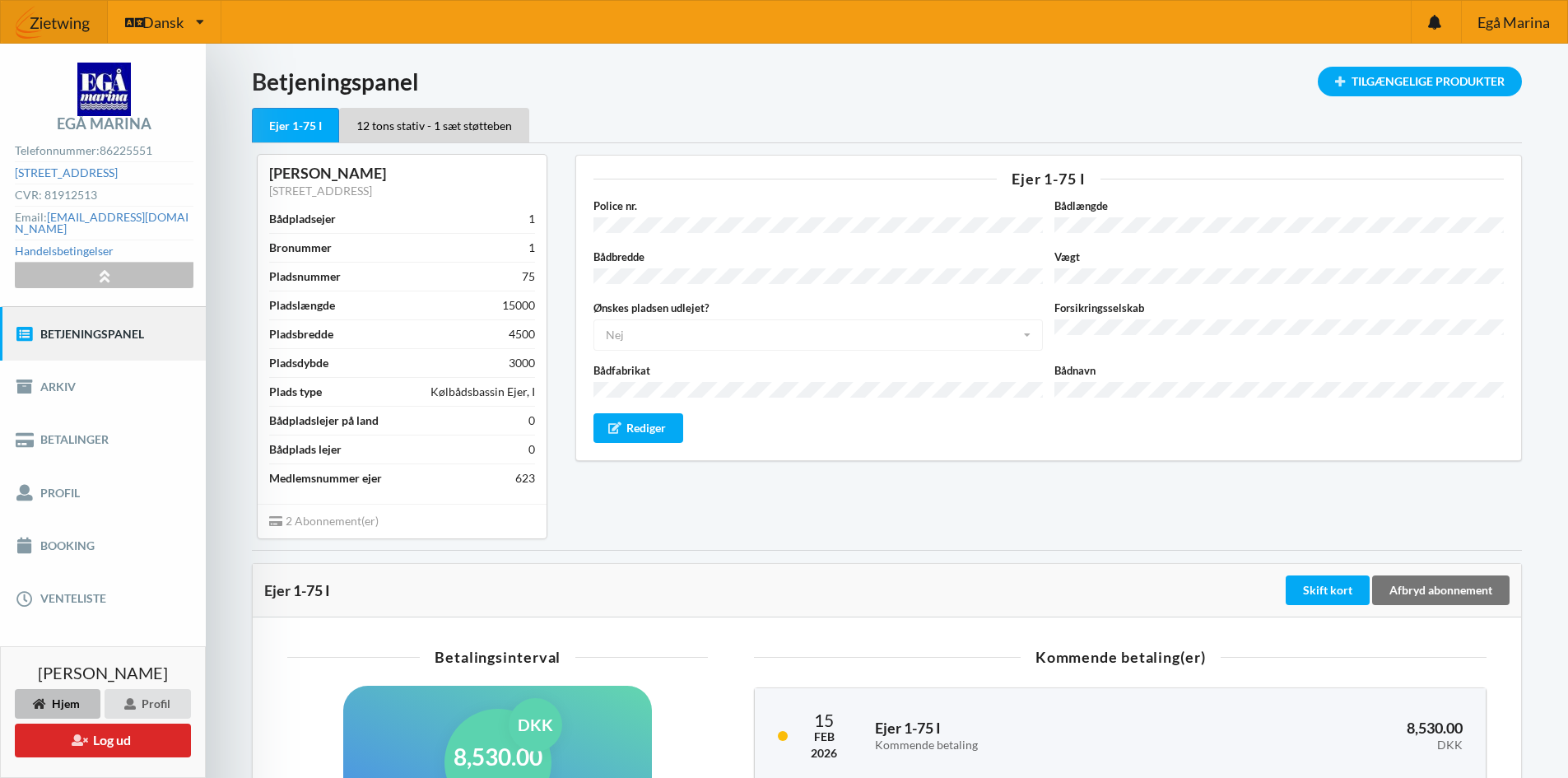
click at [103, 268] on icon at bounding box center [103, 275] width 19 height 14
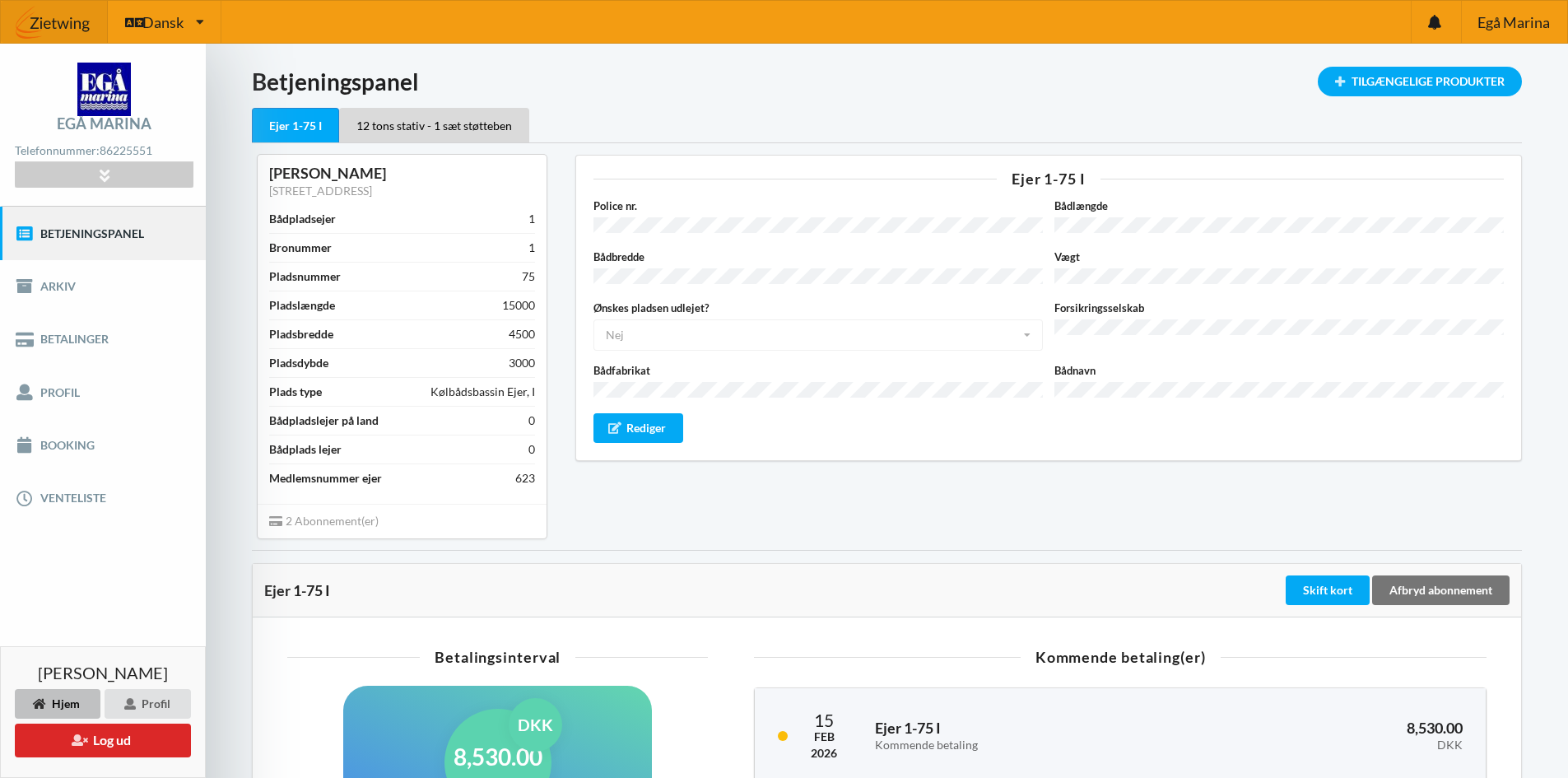
click at [108, 97] on img at bounding box center [104, 90] width 53 height 53
click at [95, 176] on icon at bounding box center [103, 175] width 19 height 14
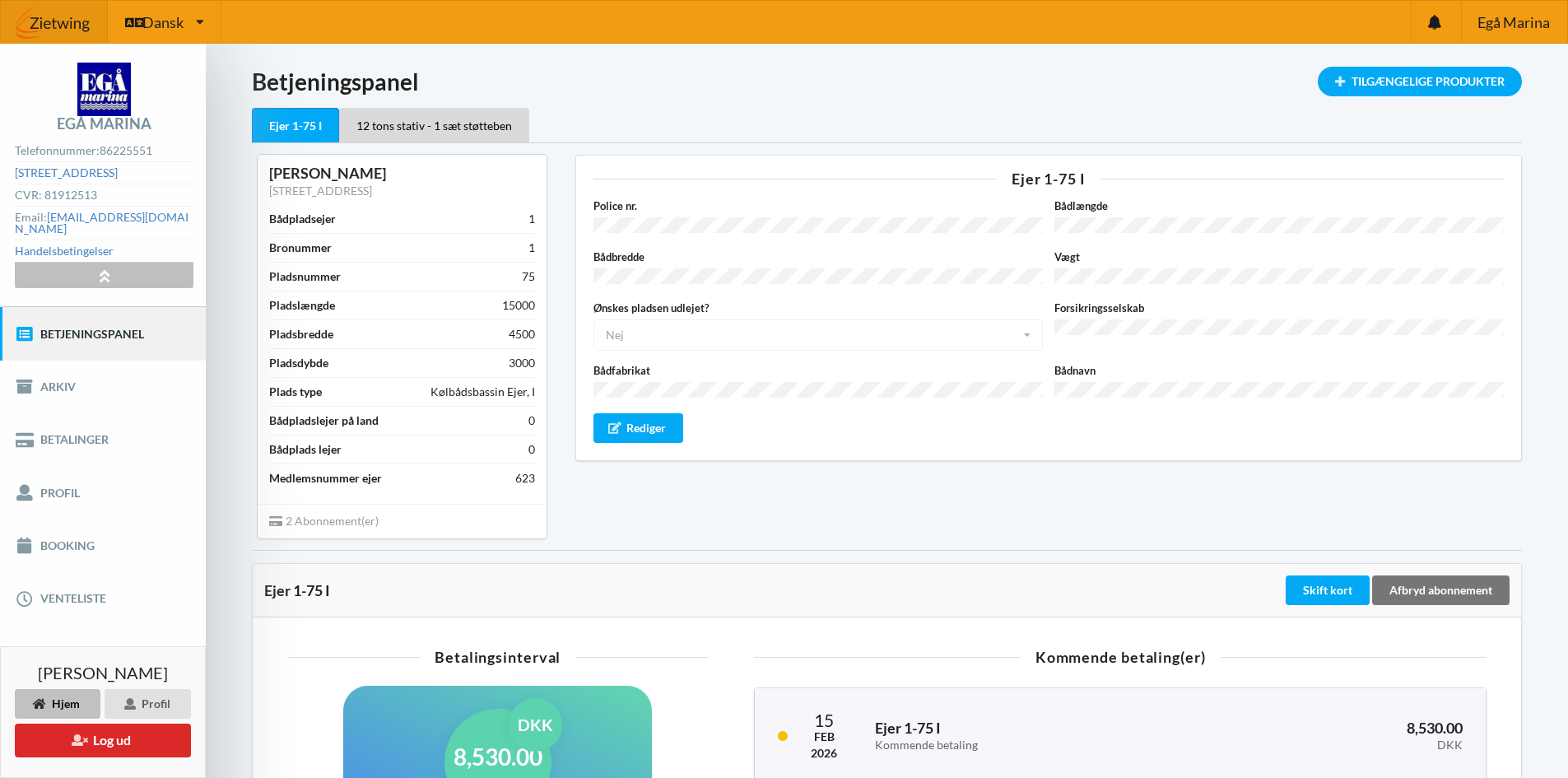
click at [99, 268] on icon at bounding box center [103, 275] width 19 height 14
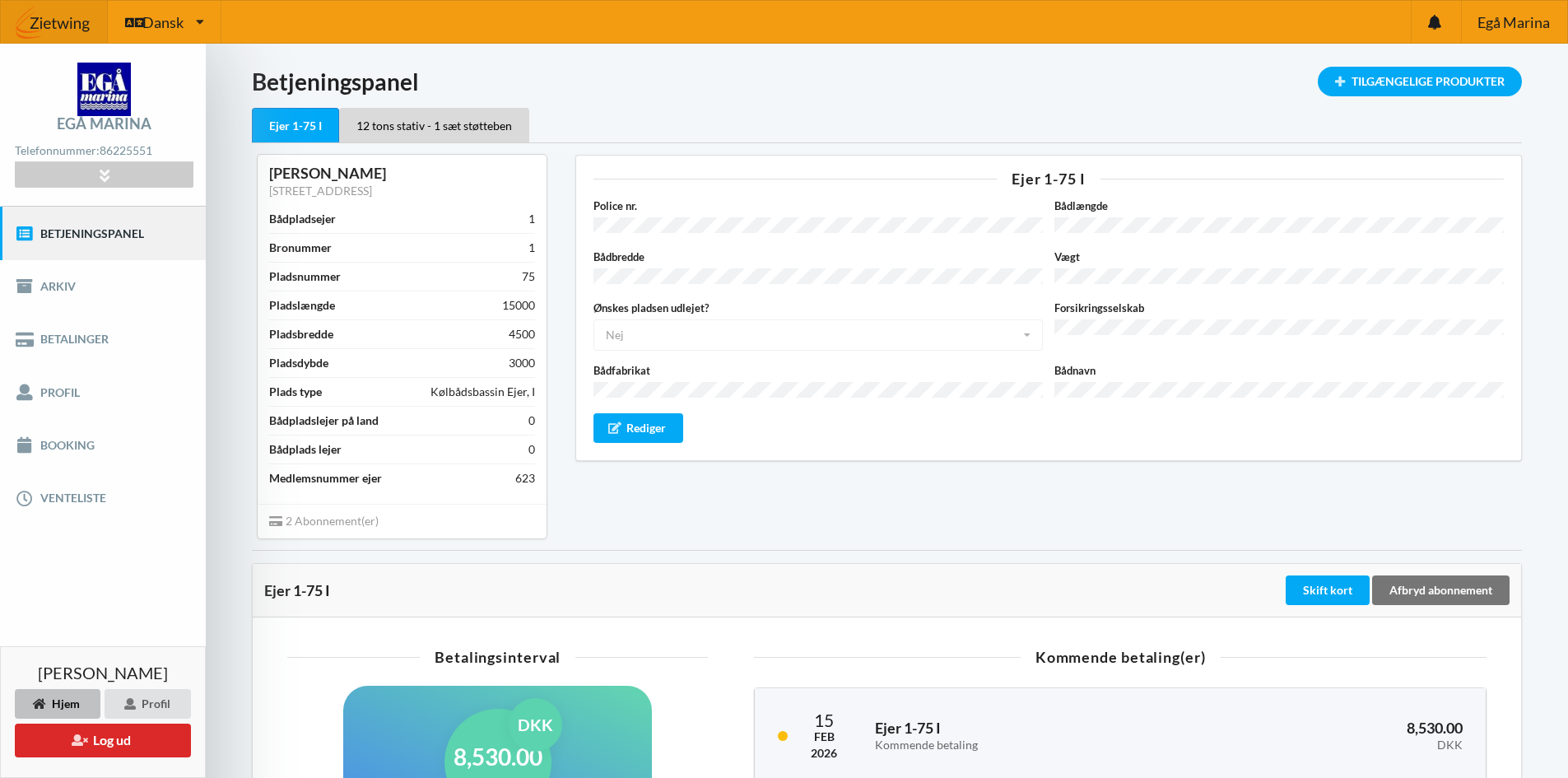
click at [63, 699] on div "Hjem" at bounding box center [57, 704] width 86 height 30
click at [156, 698] on div "Profil" at bounding box center [148, 704] width 87 height 30
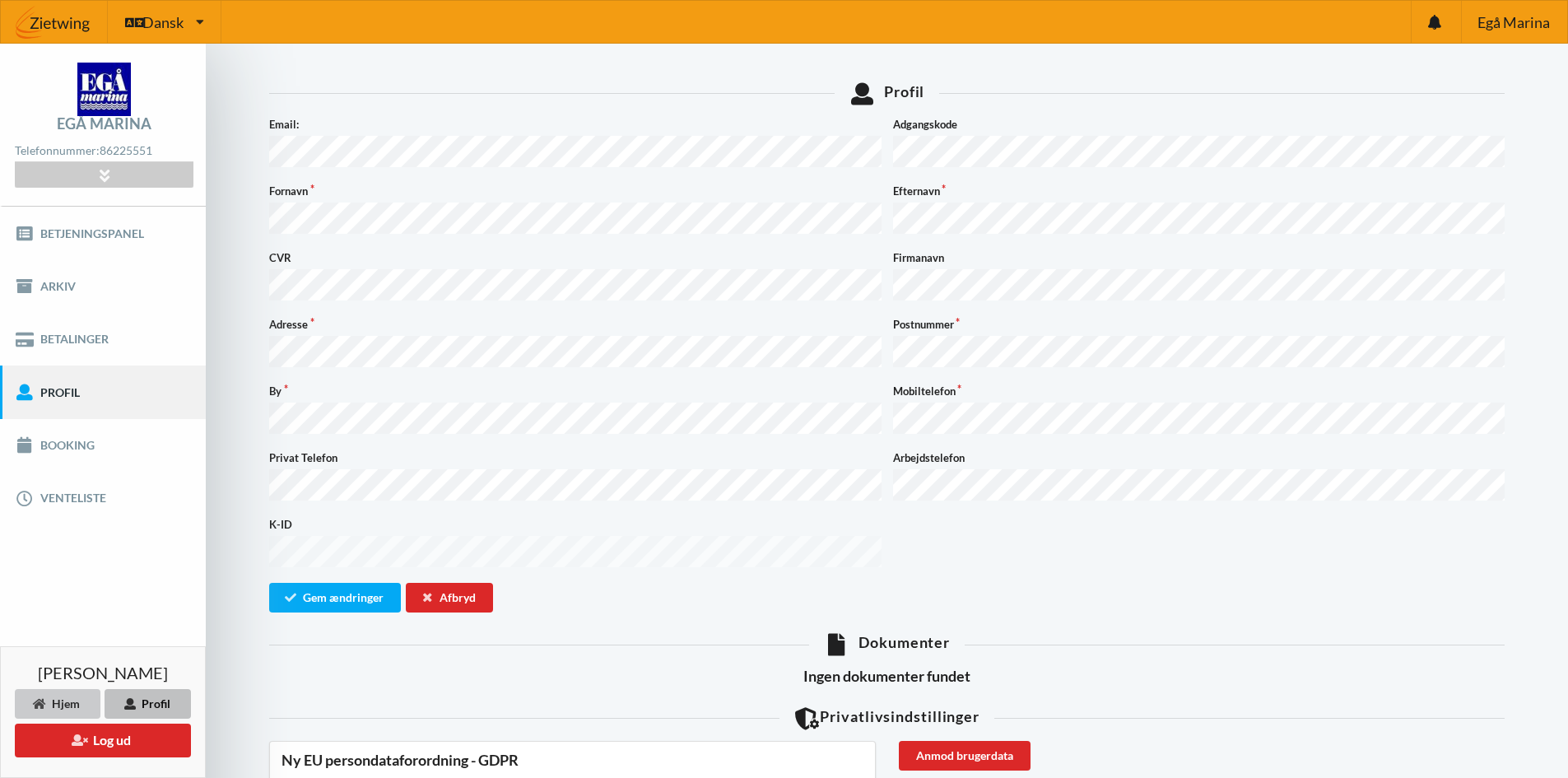
click at [37, 705] on icon at bounding box center [39, 703] width 14 height 10
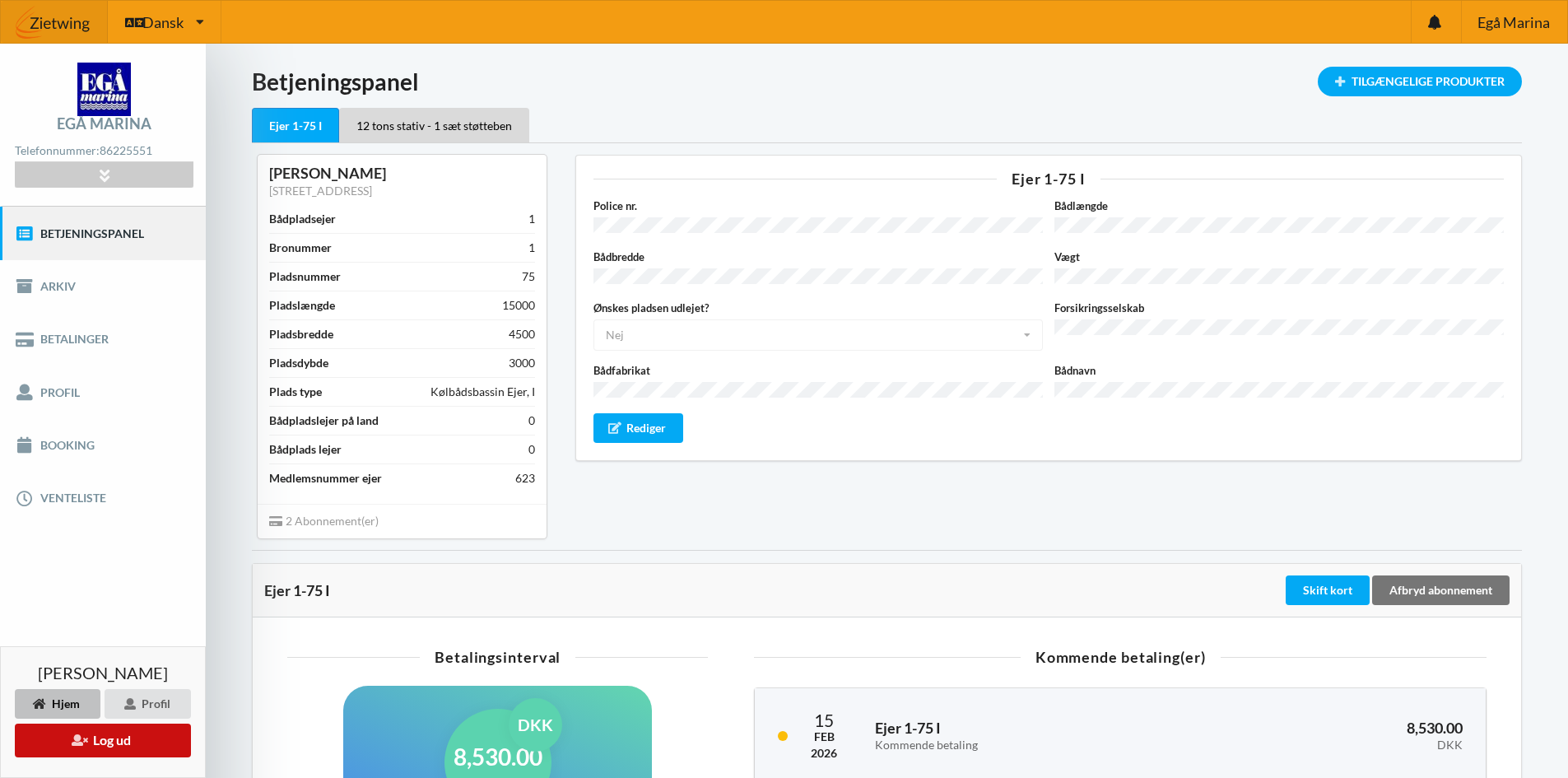
click at [113, 742] on button "Log ud" at bounding box center [102, 741] width 176 height 33
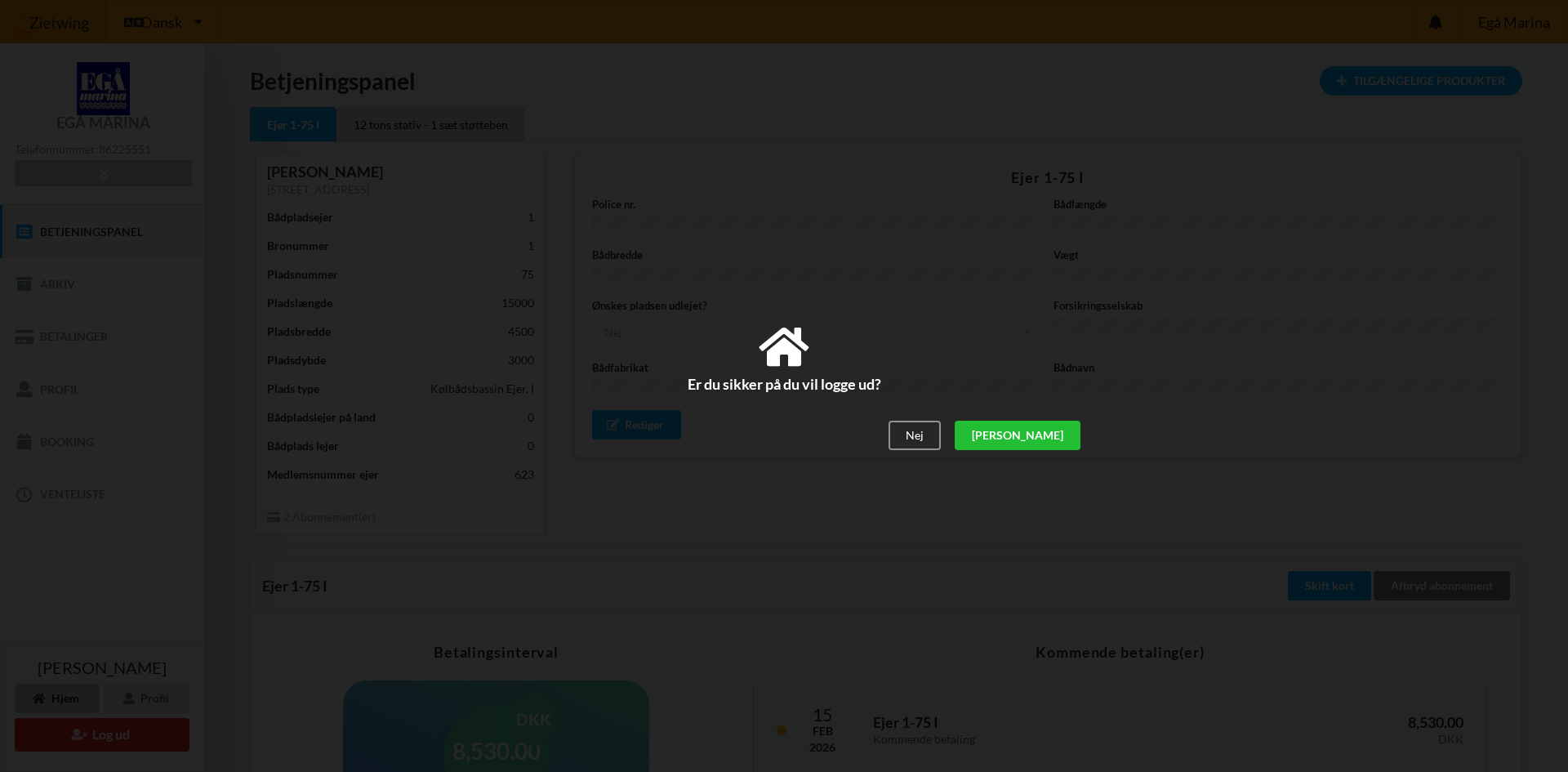
click at [1052, 434] on div "[PERSON_NAME]" at bounding box center [1017, 435] width 126 height 29
